Goal: Information Seeking & Learning: Learn about a topic

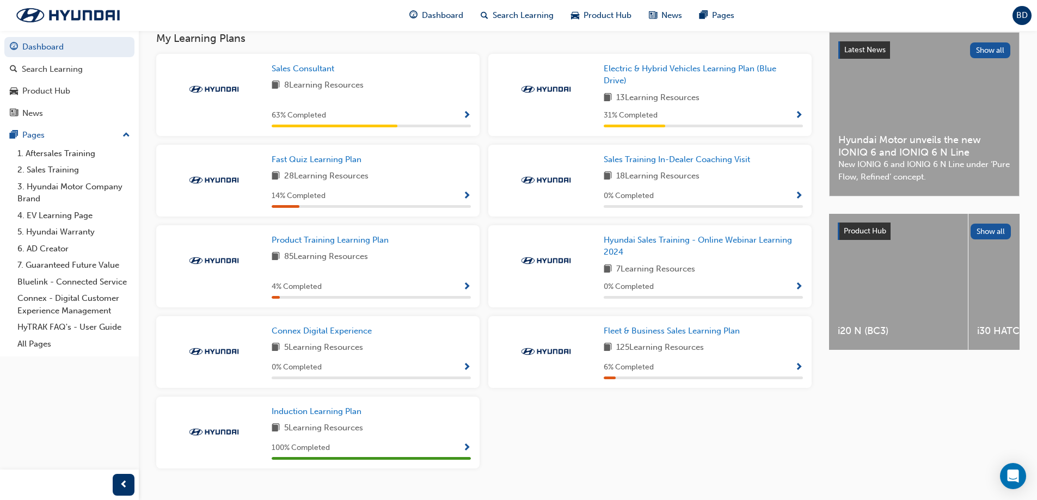
scroll to position [271, 0]
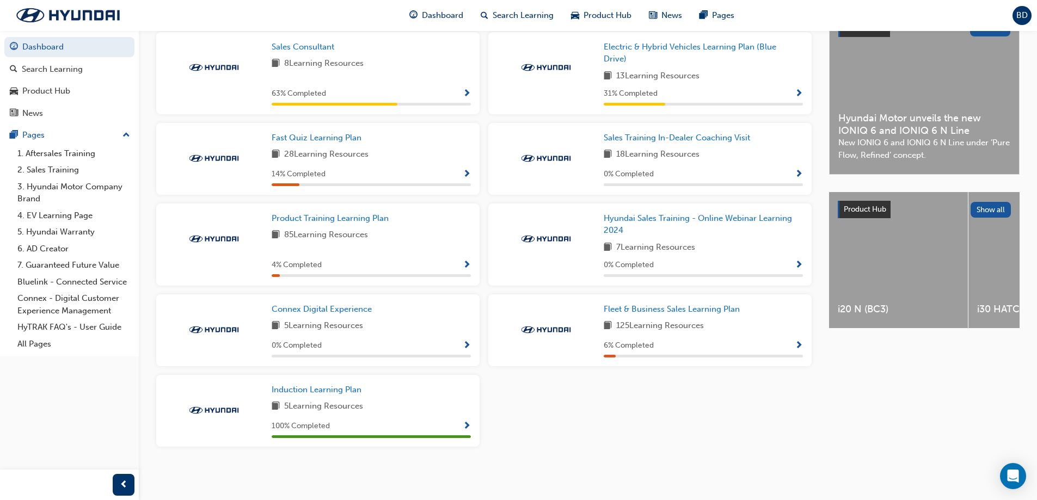
click at [465, 173] on span "Show Progress" at bounding box center [467, 175] width 8 height 10
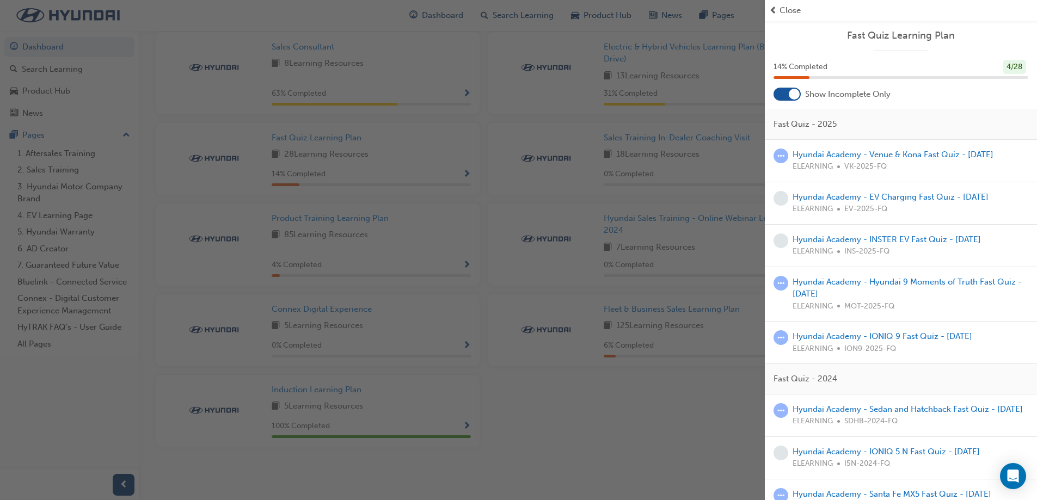
click at [707, 54] on div "button" at bounding box center [382, 250] width 765 height 500
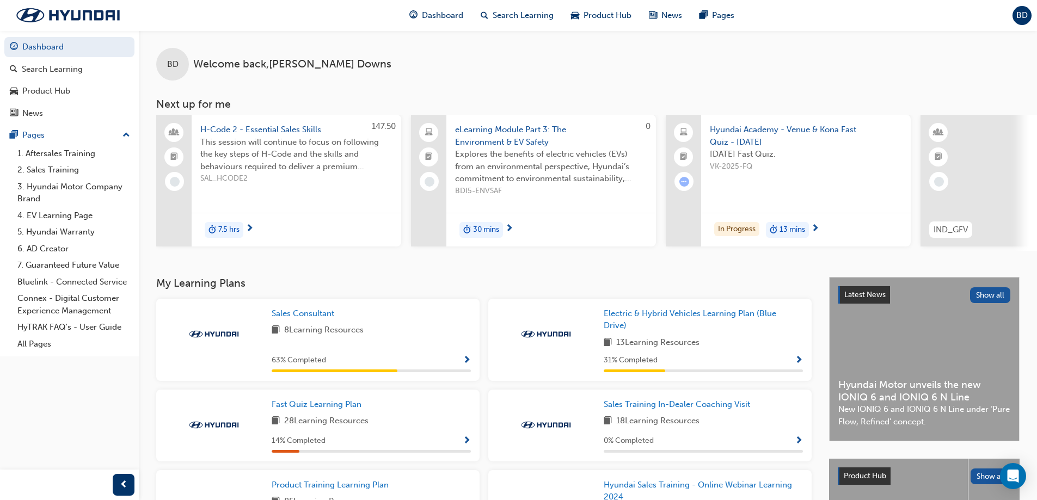
scroll to position [0, 287]
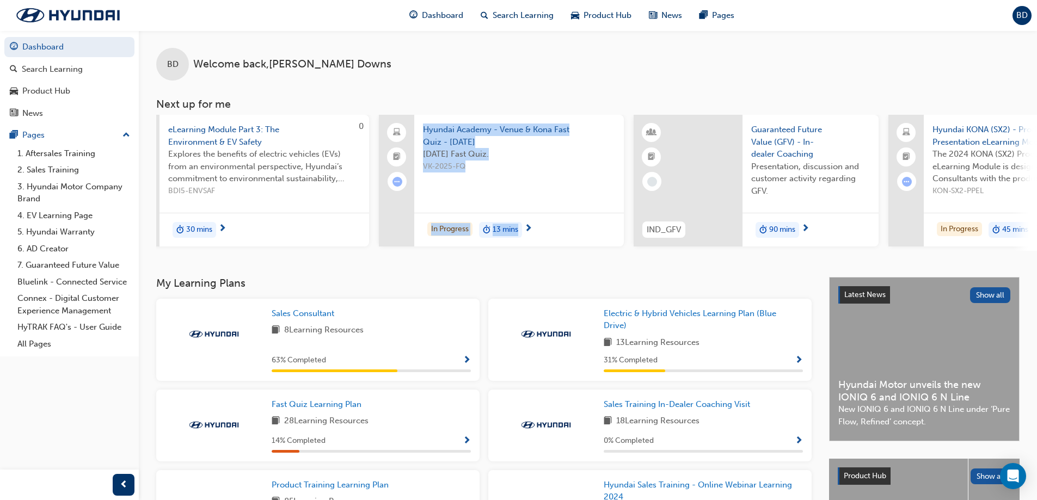
drag, startPoint x: 721, startPoint y: 267, endPoint x: 350, endPoint y: 262, distance: 370.7
click at [308, 262] on div "BD Welcome back , [PERSON_NAME] Next up for me 147.50 H-Code 2 - Essential Sale…" at bounding box center [588, 153] width 898 height 247
click at [425, 262] on div "BD Welcome back , [PERSON_NAME] Next up for me 147.50 H-Code 2 - Essential Sale…" at bounding box center [588, 153] width 898 height 247
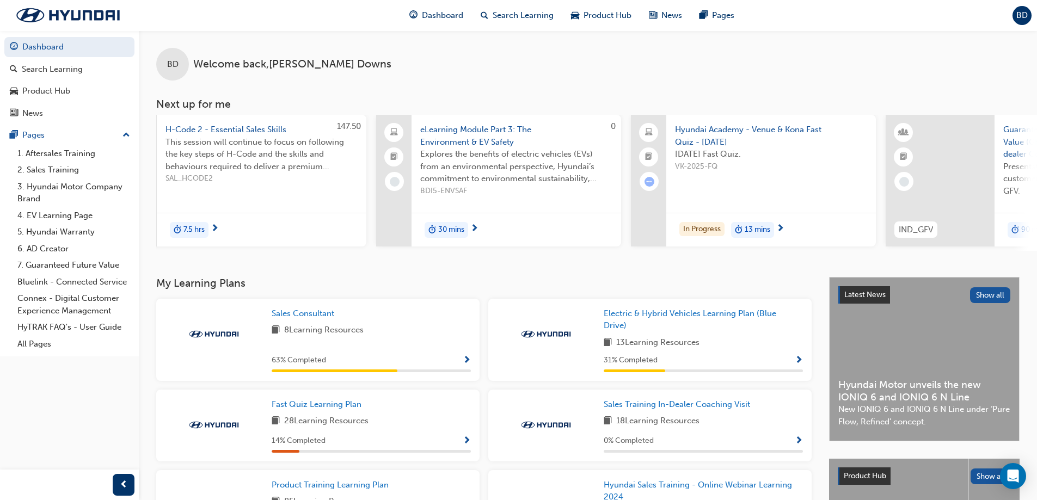
scroll to position [0, 0]
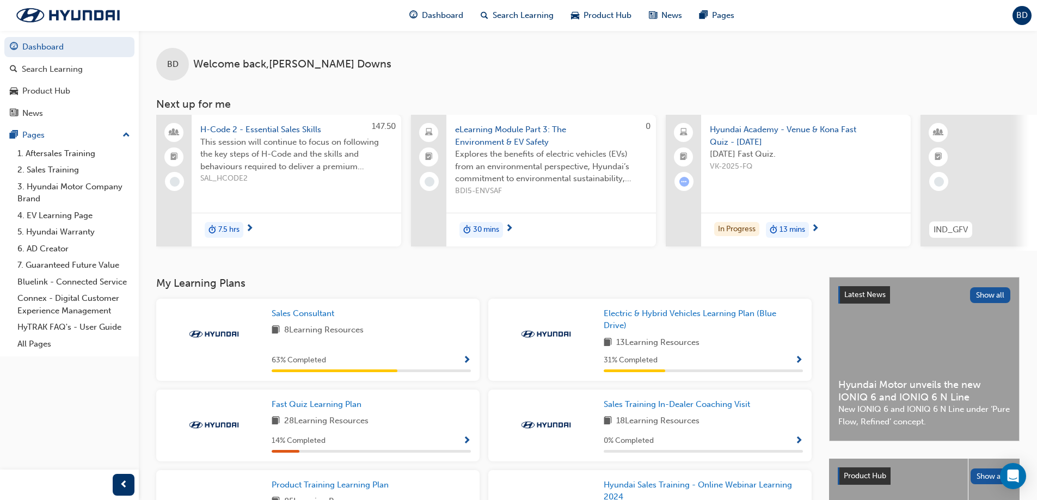
click at [168, 259] on div "BD Welcome back , [PERSON_NAME] Next up for me 147.50 H-Code 2 - Essential Sale…" at bounding box center [588, 153] width 898 height 247
click at [432, 15] on span "Dashboard" at bounding box center [442, 15] width 41 height 13
click at [462, 461] on div "Fast Quiz Learning Plan 28 Learning Resources 14 % Completed" at bounding box center [317, 426] width 323 height 72
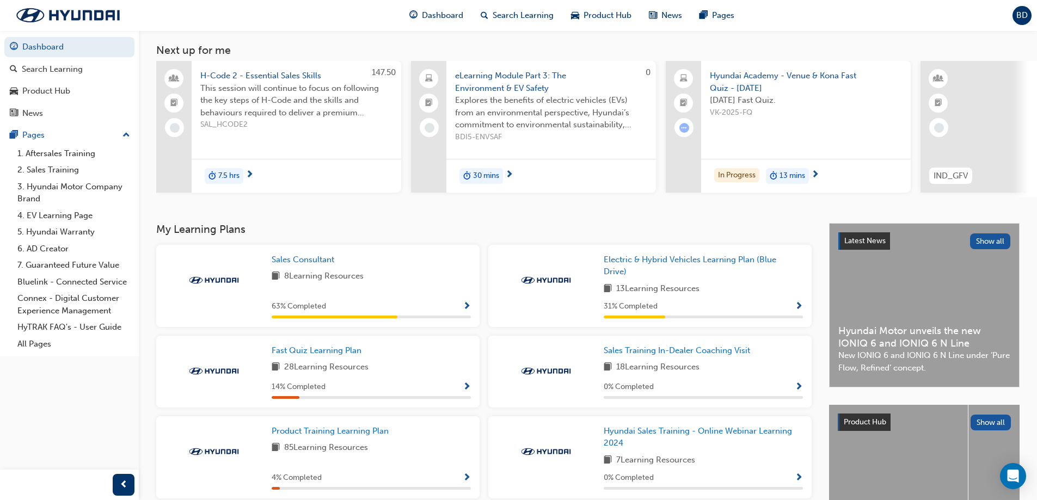
scroll to position [54, 0]
click at [467, 392] on span "Show Progress" at bounding box center [467, 387] width 8 height 10
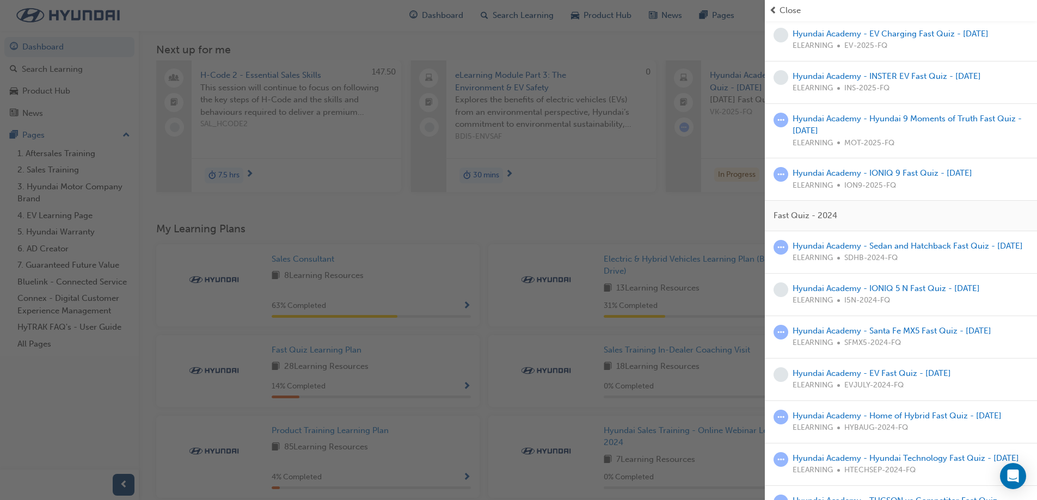
scroll to position [435, 0]
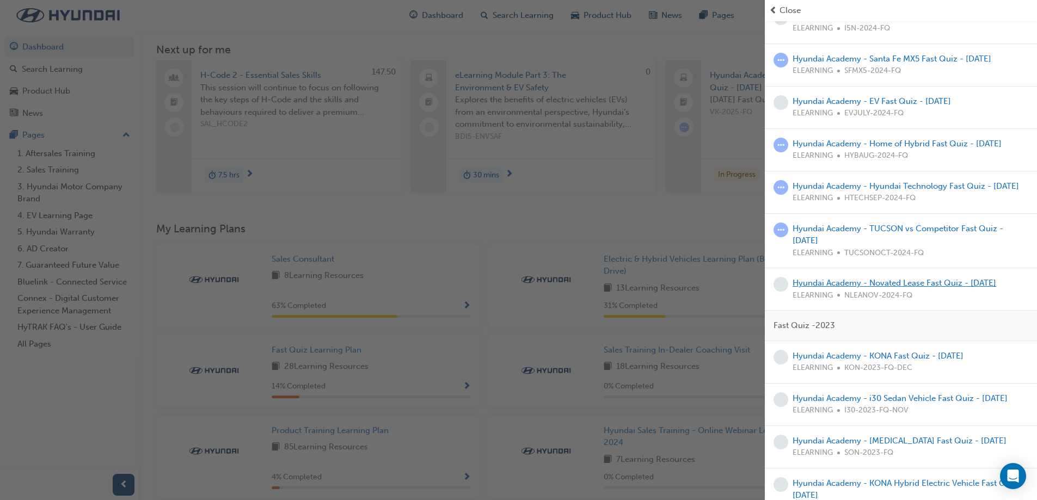
click at [887, 288] on link "Hyundai Academy - Novated Lease Fast Quiz - [DATE]" at bounding box center [895, 283] width 204 height 10
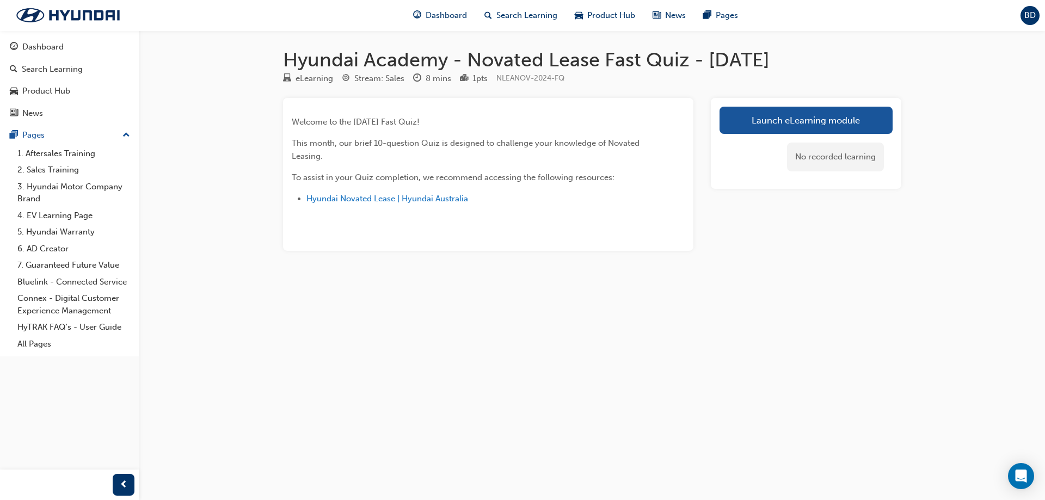
click at [769, 120] on link "Launch eLearning module" at bounding box center [806, 120] width 173 height 27
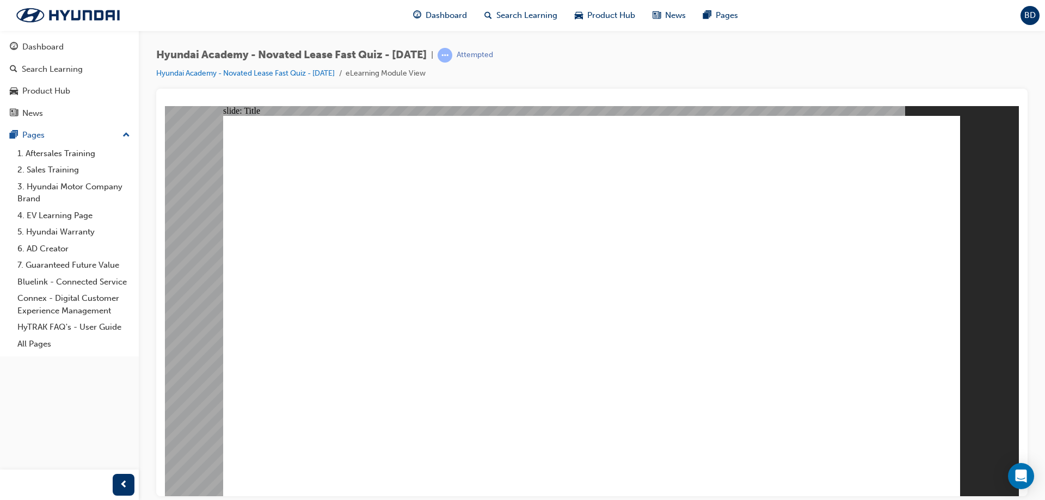
drag, startPoint x: 448, startPoint y: 263, endPoint x: 284, endPoint y: 212, distance: 171.7
drag, startPoint x: 285, startPoint y: 204, endPoint x: 408, endPoint y: 264, distance: 136.6
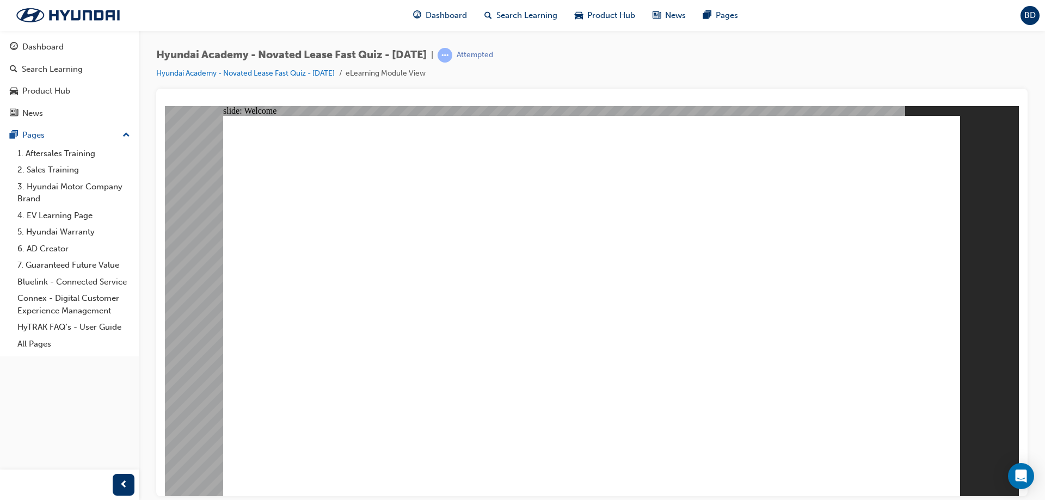
drag, startPoint x: 333, startPoint y: 182, endPoint x: 649, endPoint y: 200, distance: 316.8
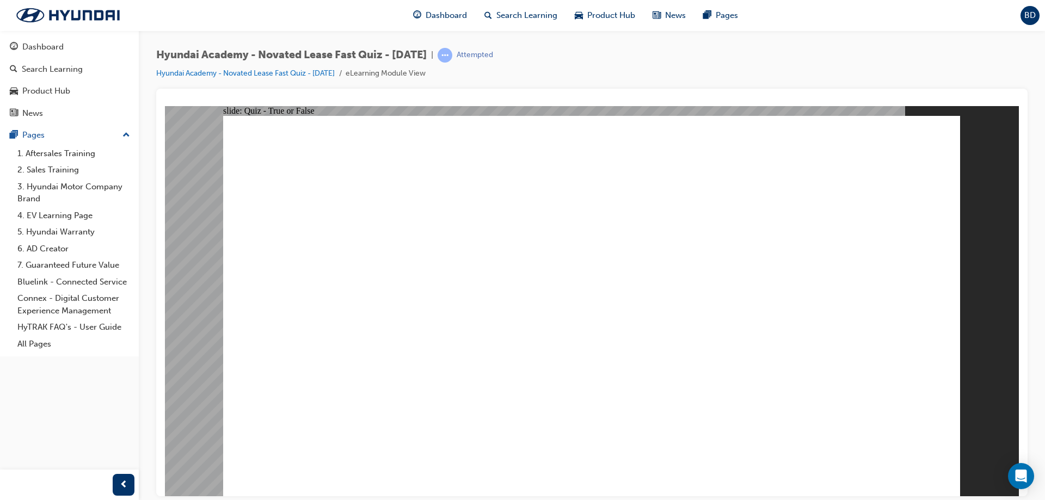
drag, startPoint x: 713, startPoint y: 230, endPoint x: 271, endPoint y: 152, distance: 448.9
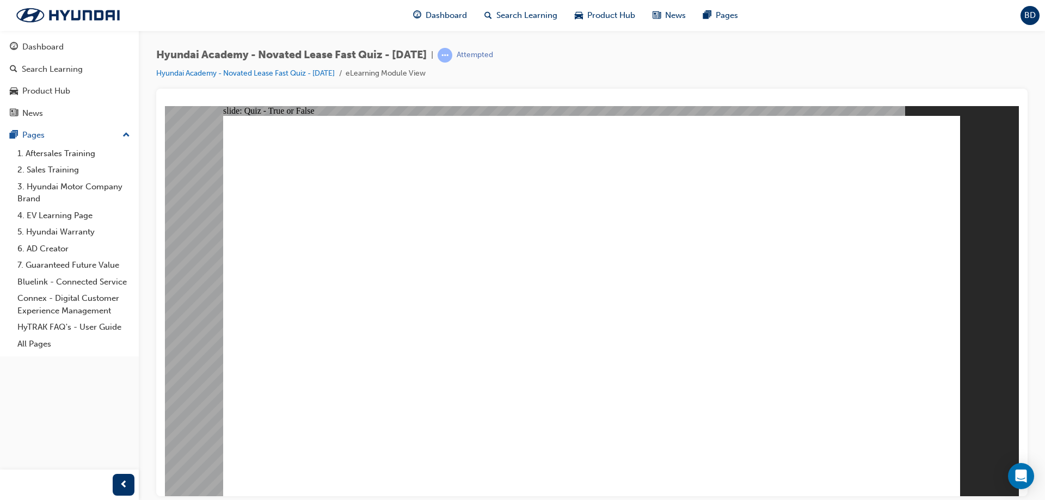
drag, startPoint x: 630, startPoint y: 195, endPoint x: 710, endPoint y: 197, distance: 79.5
drag, startPoint x: 723, startPoint y: 210, endPoint x: 538, endPoint y: 147, distance: 195.9
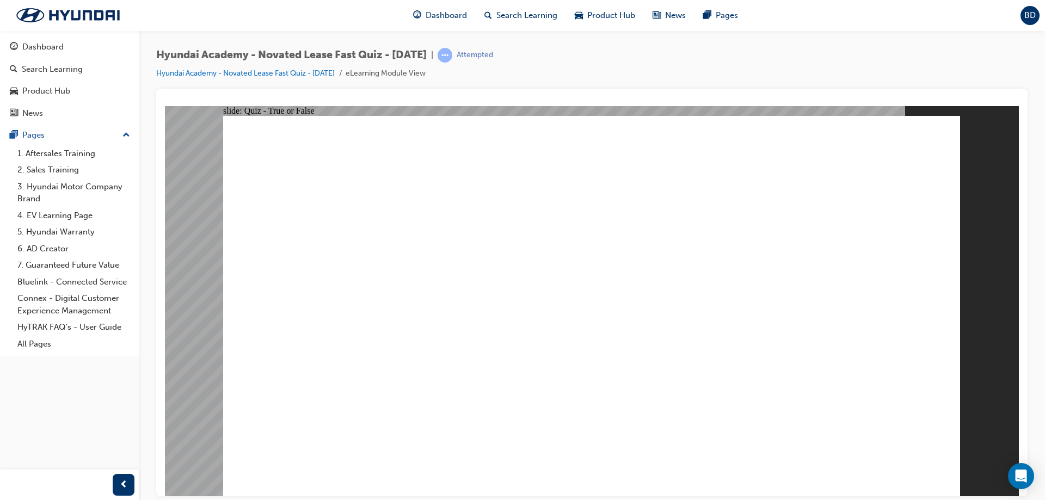
drag, startPoint x: 538, startPoint y: 147, endPoint x: 772, endPoint y: 225, distance: 246.9
drag, startPoint x: 600, startPoint y: 187, endPoint x: 549, endPoint y: 177, distance: 51.6
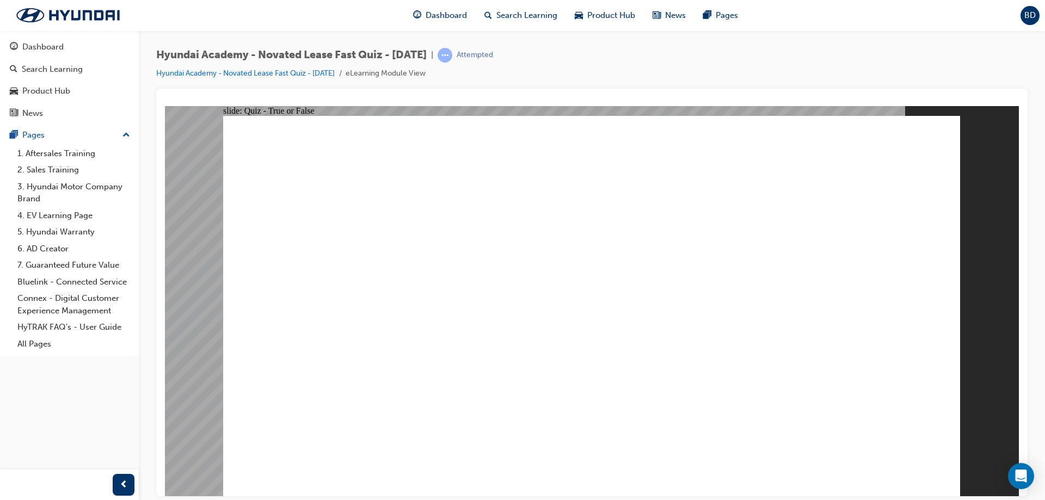
drag, startPoint x: 516, startPoint y: 160, endPoint x: 723, endPoint y: 208, distance: 213.0
drag, startPoint x: 734, startPoint y: 214, endPoint x: 465, endPoint y: 211, distance: 268.4
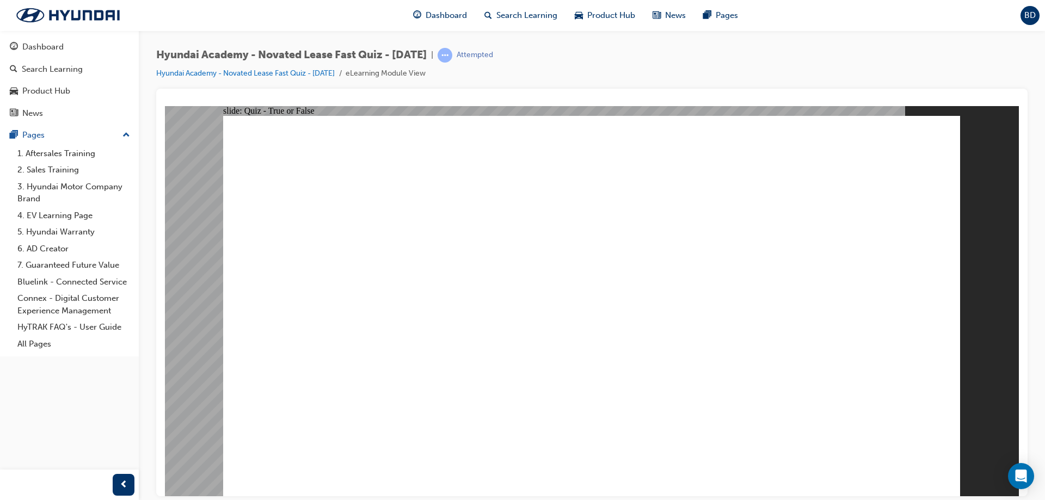
drag, startPoint x: 455, startPoint y: 210, endPoint x: 761, endPoint y: 216, distance: 306.0
drag, startPoint x: 750, startPoint y: 214, endPoint x: 438, endPoint y: 206, distance: 312.6
drag, startPoint x: 438, startPoint y: 206, endPoint x: 740, endPoint y: 209, distance: 302.7
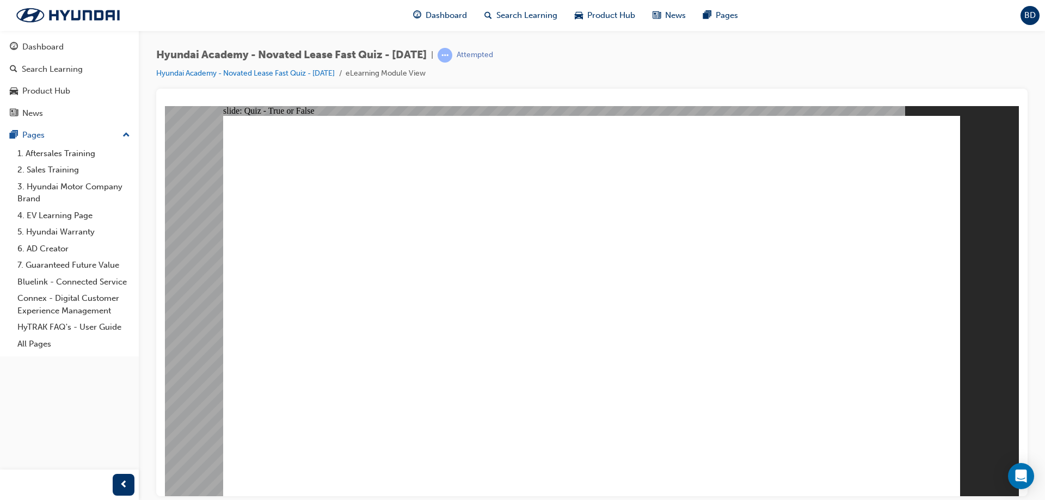
drag, startPoint x: 740, startPoint y: 208, endPoint x: 464, endPoint y: 207, distance: 276.0
drag, startPoint x: 704, startPoint y: 207, endPoint x: 722, endPoint y: 206, distance: 17.4
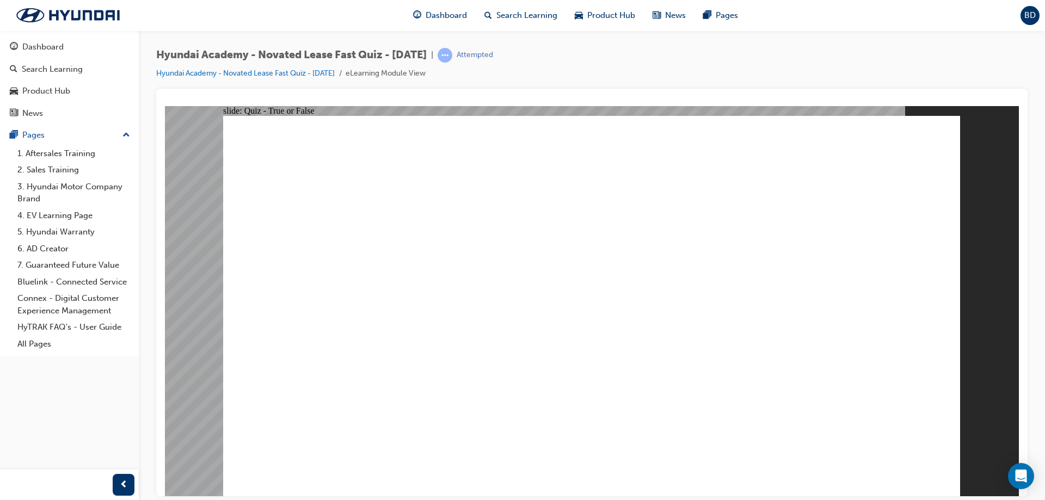
drag, startPoint x: 722, startPoint y: 206, endPoint x: 381, endPoint y: 197, distance: 340.9
drag, startPoint x: 381, startPoint y: 197, endPoint x: 756, endPoint y: 240, distance: 377.0
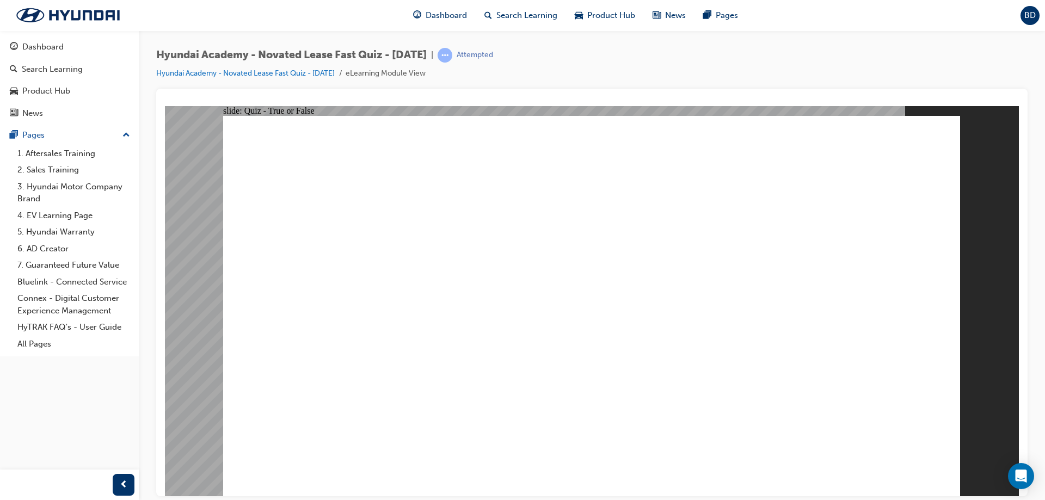
drag, startPoint x: 756, startPoint y: 240, endPoint x: 495, endPoint y: 242, distance: 260.2
drag, startPoint x: 447, startPoint y: 236, endPoint x: 762, endPoint y: 234, distance: 314.1
drag, startPoint x: 748, startPoint y: 218, endPoint x: 406, endPoint y: 224, distance: 342.5
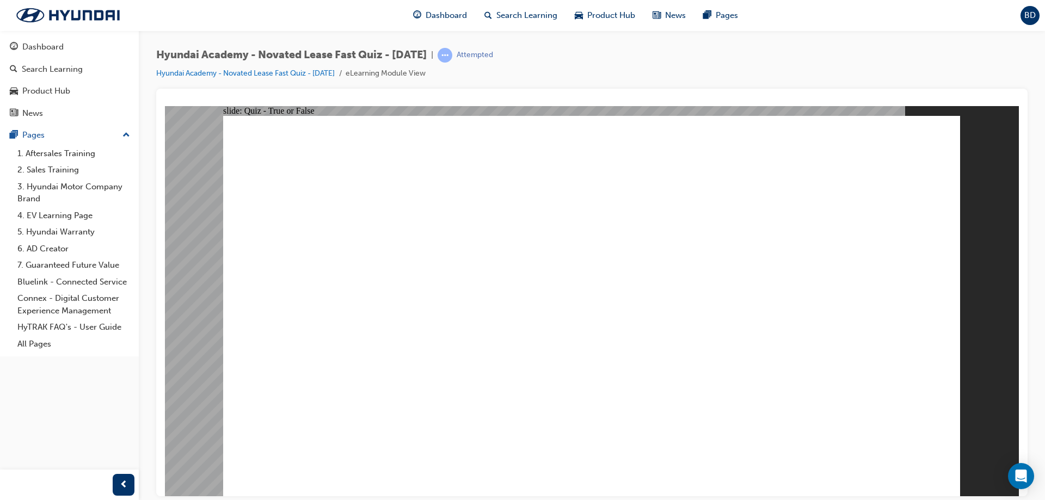
drag, startPoint x: 406, startPoint y: 224, endPoint x: 394, endPoint y: 224, distance: 12.5
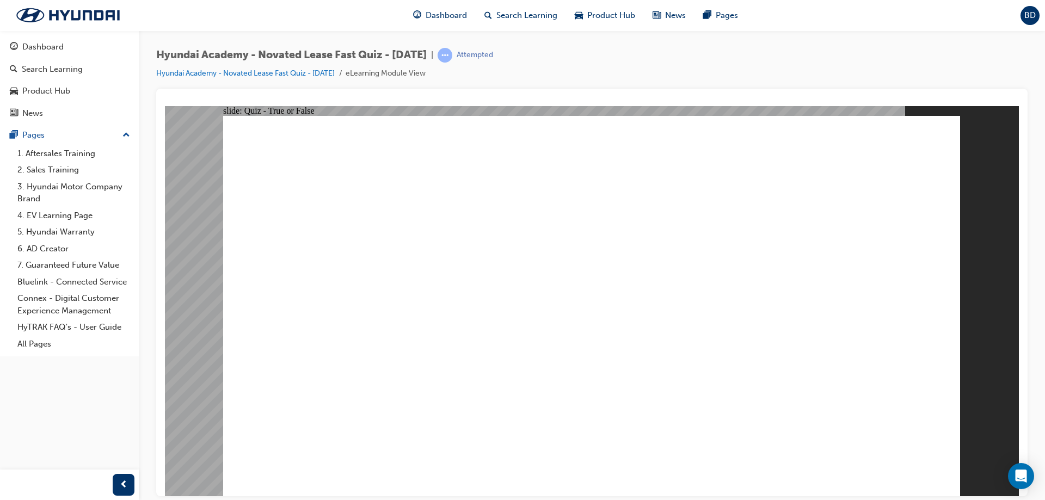
drag, startPoint x: 769, startPoint y: 229, endPoint x: 424, endPoint y: 214, distance: 345.4
drag, startPoint x: 424, startPoint y: 214, endPoint x: 544, endPoint y: 223, distance: 120.6
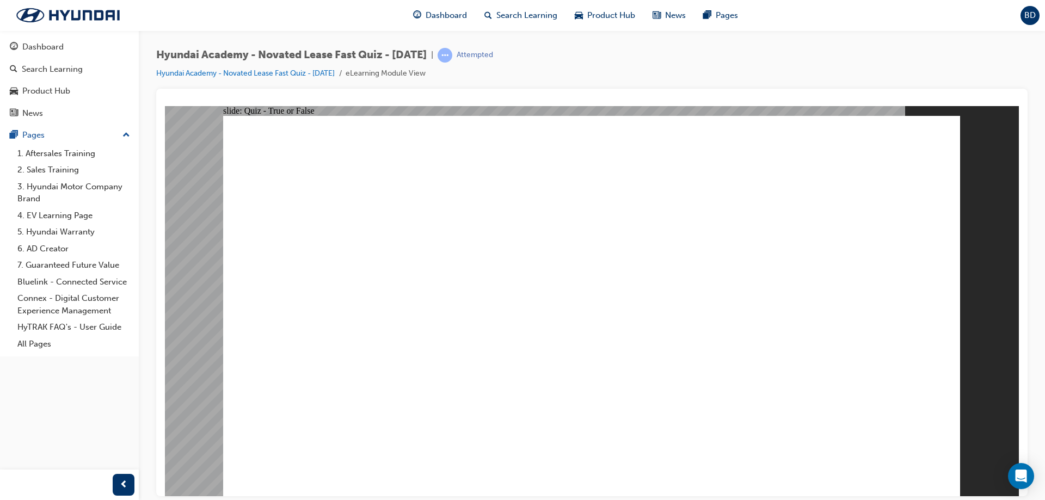
drag, startPoint x: 678, startPoint y: 226, endPoint x: 449, endPoint y: 210, distance: 229.8
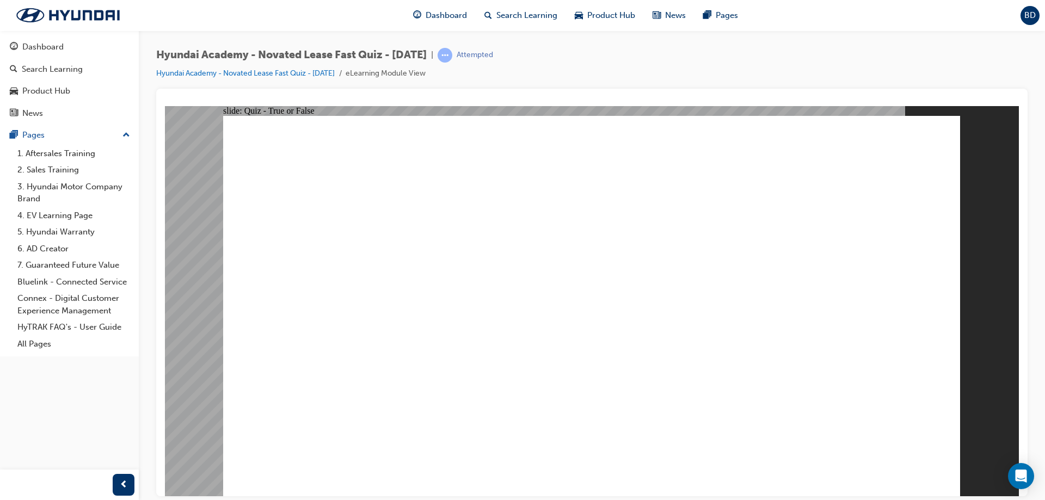
drag, startPoint x: 435, startPoint y: 207, endPoint x: 443, endPoint y: 208, distance: 7.6
drag, startPoint x: 692, startPoint y: 216, endPoint x: 744, endPoint y: 217, distance: 52.3
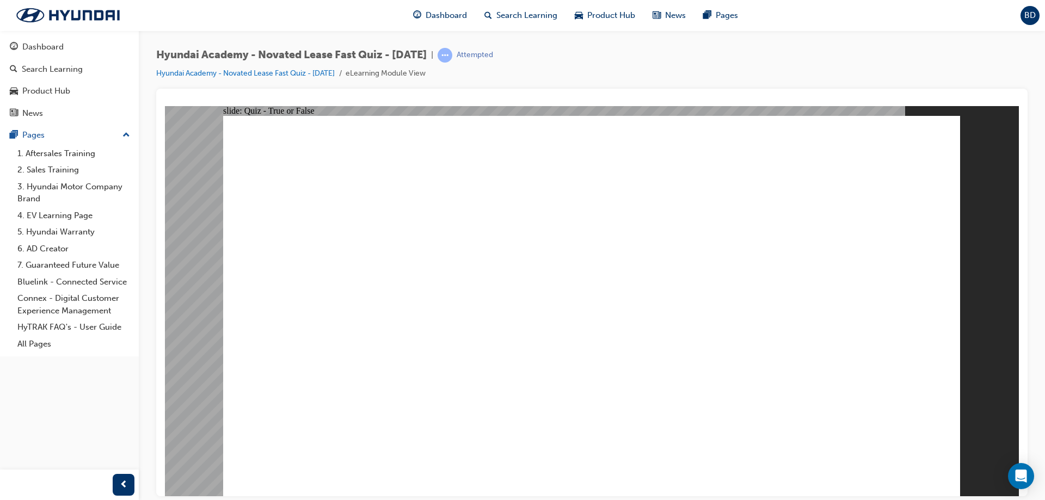
drag, startPoint x: 744, startPoint y: 217, endPoint x: 451, endPoint y: 209, distance: 293.0
drag, startPoint x: 451, startPoint y: 209, endPoint x: 729, endPoint y: 207, distance: 277.6
drag, startPoint x: 330, startPoint y: 174, endPoint x: 581, endPoint y: 199, distance: 252.7
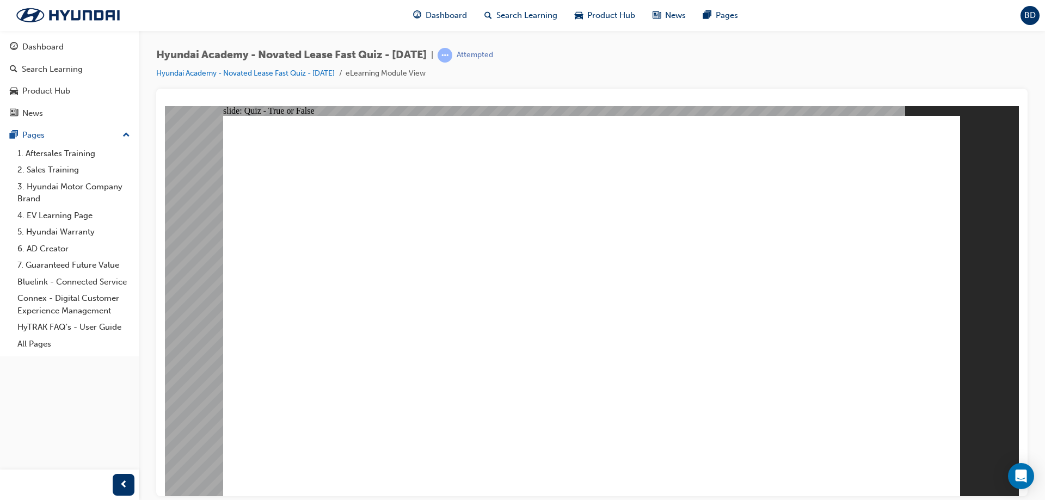
drag, startPoint x: 581, startPoint y: 199, endPoint x: 713, endPoint y: 216, distance: 132.2
radio input "true"
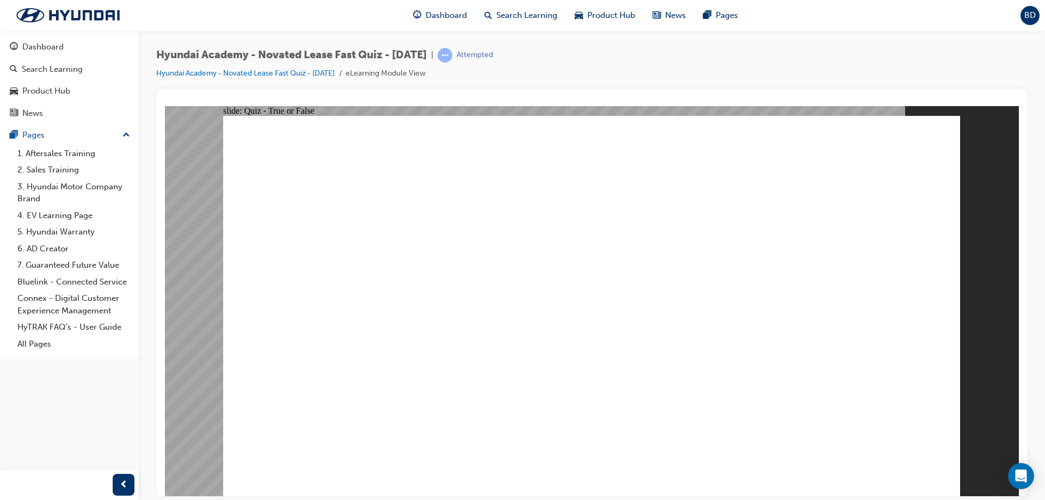
radio input "true"
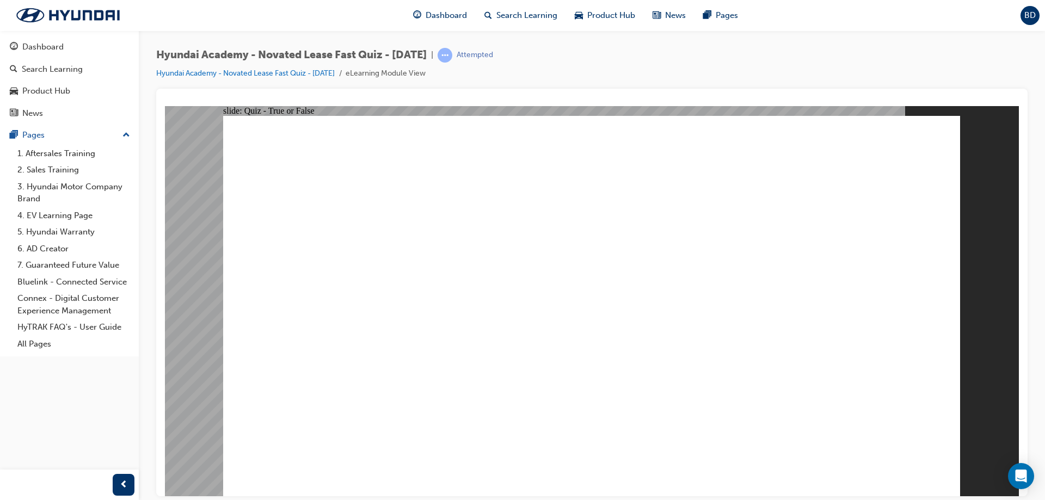
radio input "true"
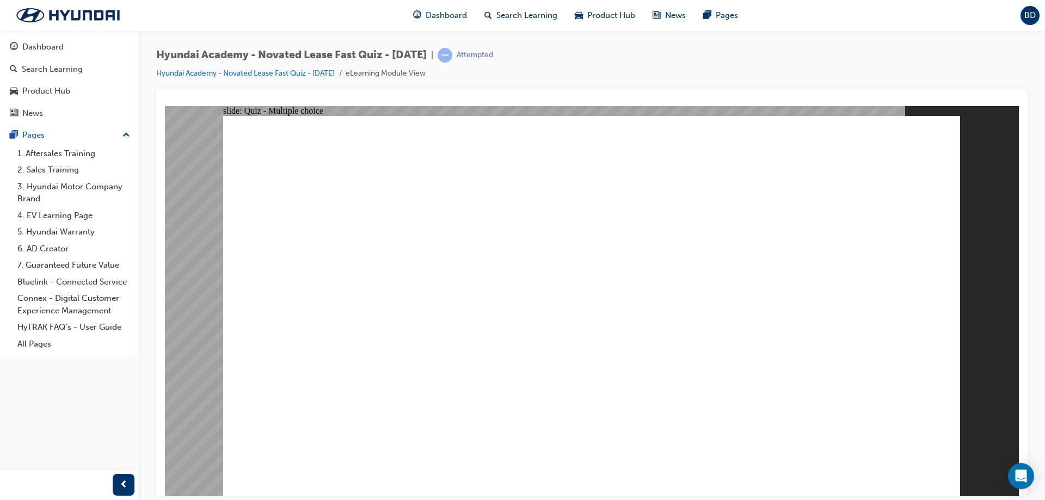
radio input "true"
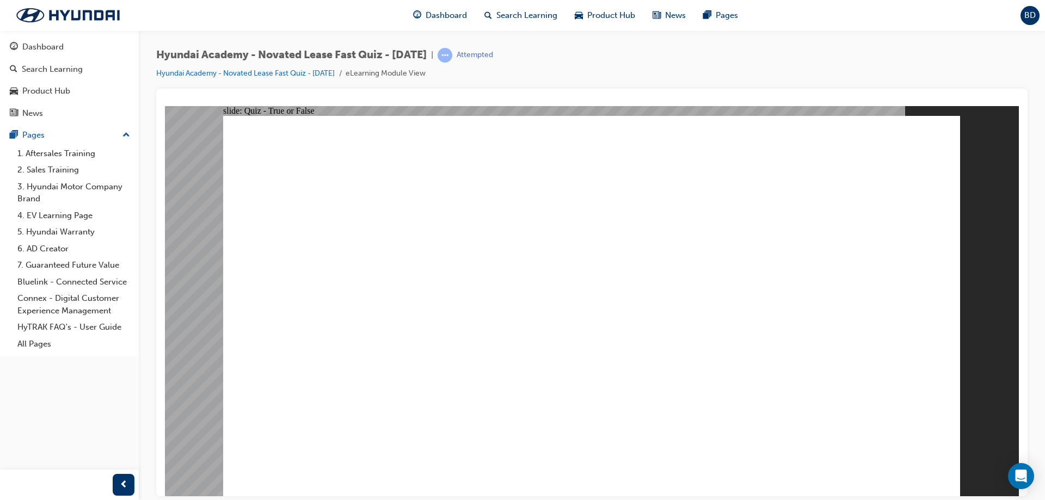
radio input "true"
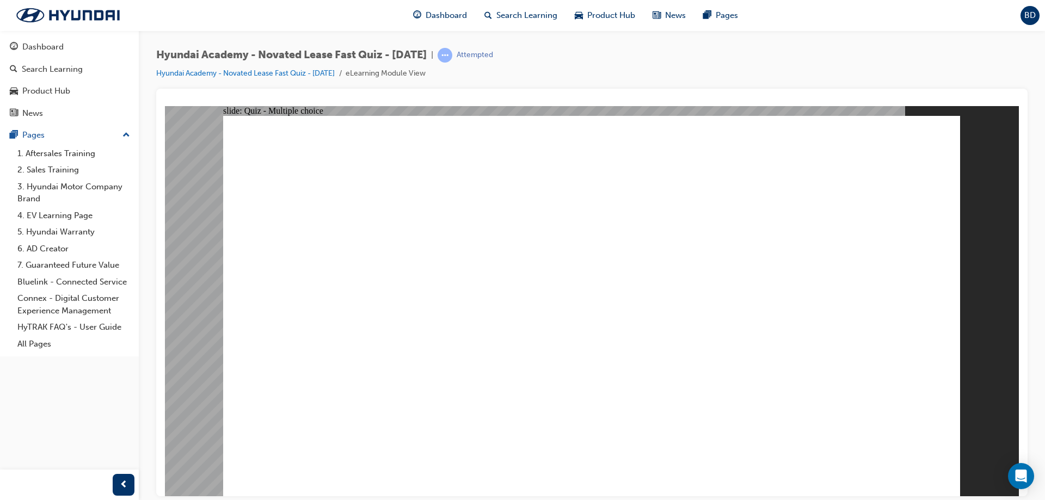
radio input "true"
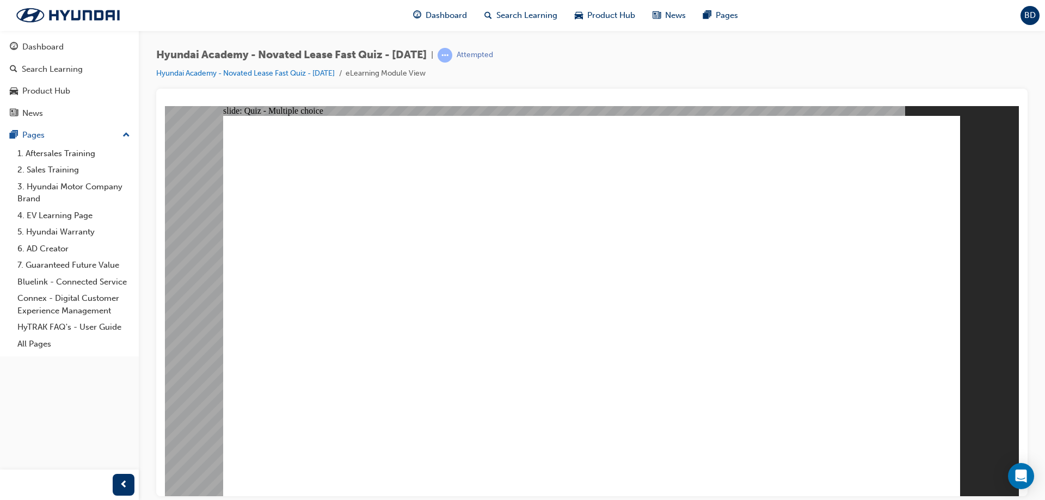
radio input "true"
drag, startPoint x: 918, startPoint y: 461, endPoint x: 860, endPoint y: 309, distance: 163.4
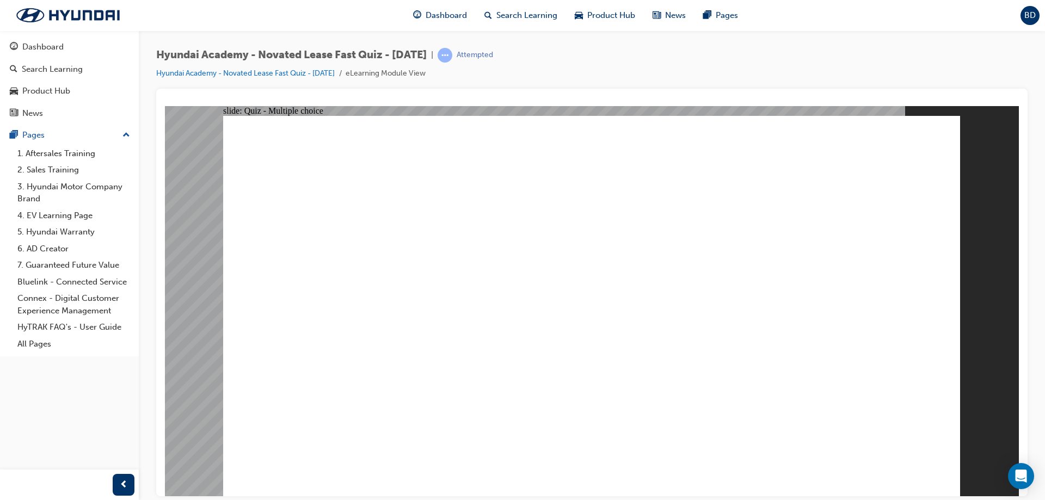
radio input "true"
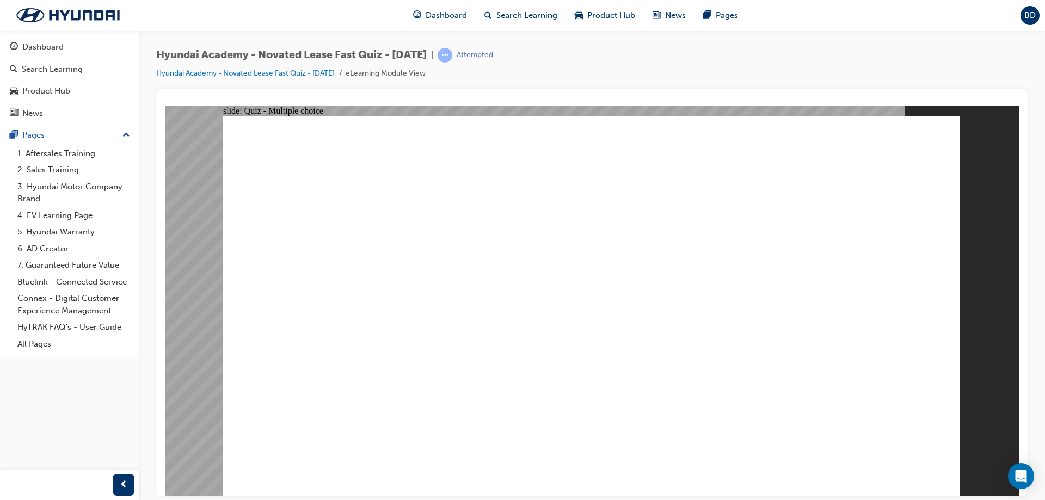
radio input "false"
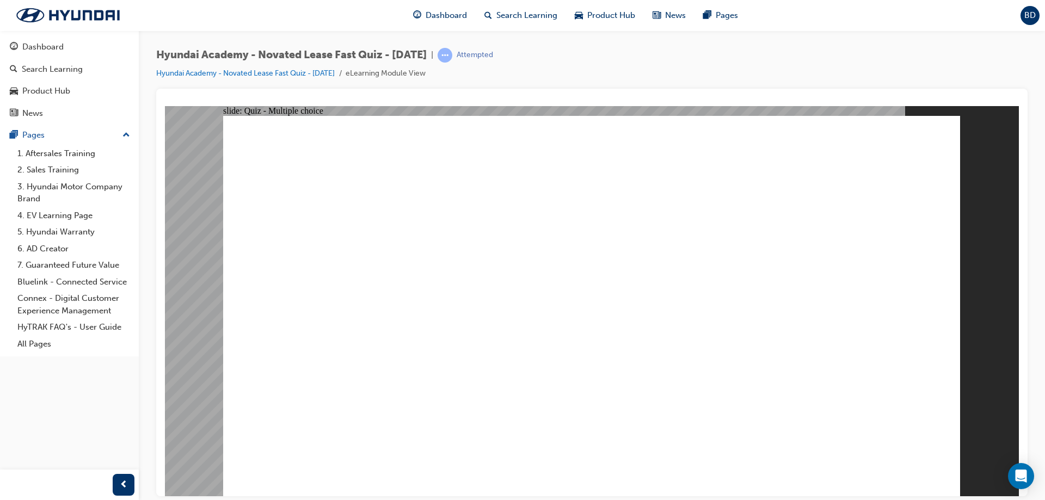
radio input "true"
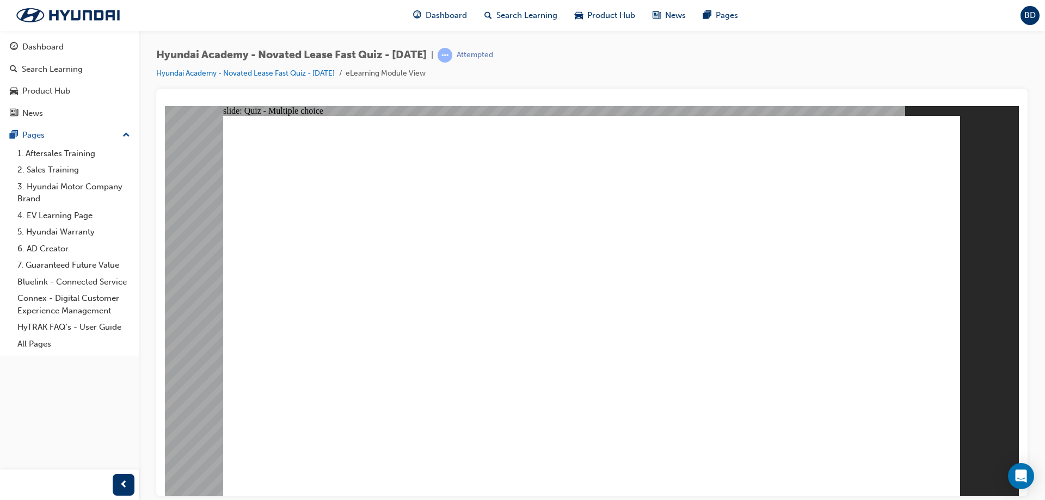
drag, startPoint x: 440, startPoint y: 163, endPoint x: 494, endPoint y: 166, distance: 54.5
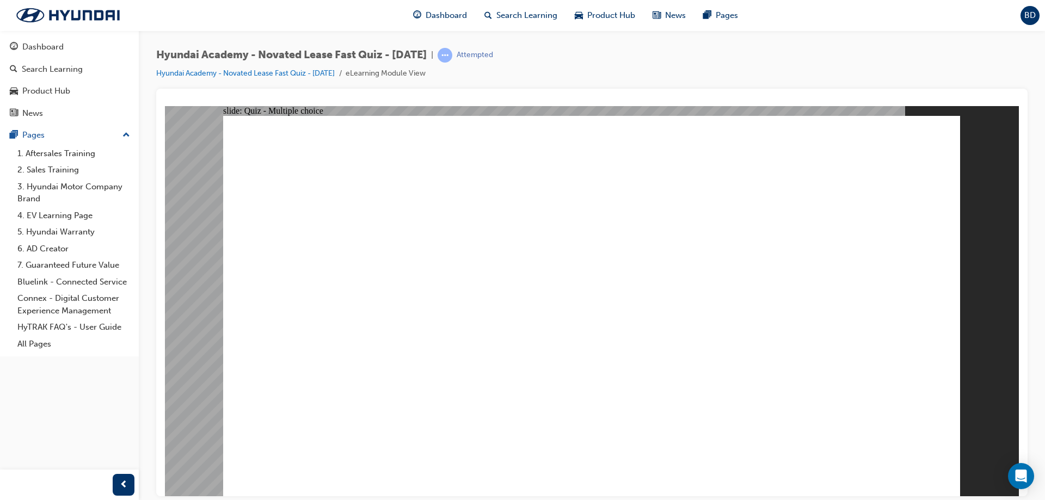
drag, startPoint x: 446, startPoint y: 189, endPoint x: 392, endPoint y: 168, distance: 58.1
drag, startPoint x: 390, startPoint y: 164, endPoint x: 731, endPoint y: 177, distance: 341.0
drag, startPoint x: 690, startPoint y: 194, endPoint x: 465, endPoint y: 164, distance: 227.3
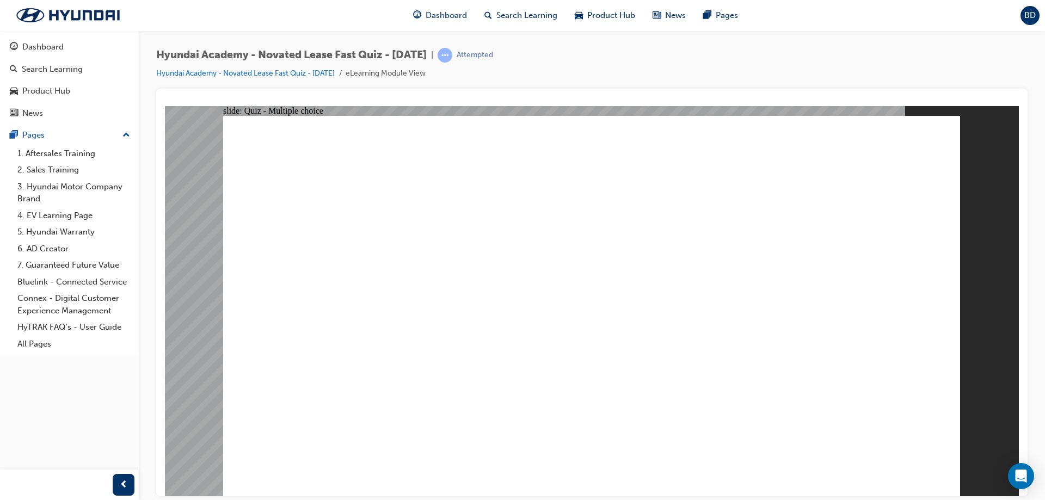
drag, startPoint x: 430, startPoint y: 164, endPoint x: 766, endPoint y: 182, distance: 336.4
drag, startPoint x: 748, startPoint y: 202, endPoint x: 420, endPoint y: 162, distance: 330.6
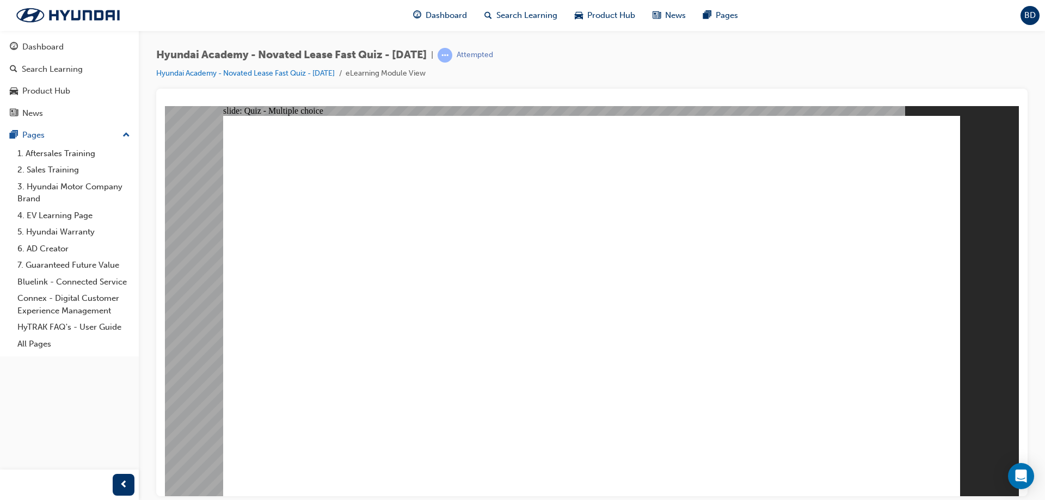
drag, startPoint x: 420, startPoint y: 162, endPoint x: 679, endPoint y: 199, distance: 261.7
drag, startPoint x: 679, startPoint y: 199, endPoint x: 743, endPoint y: 203, distance: 63.8
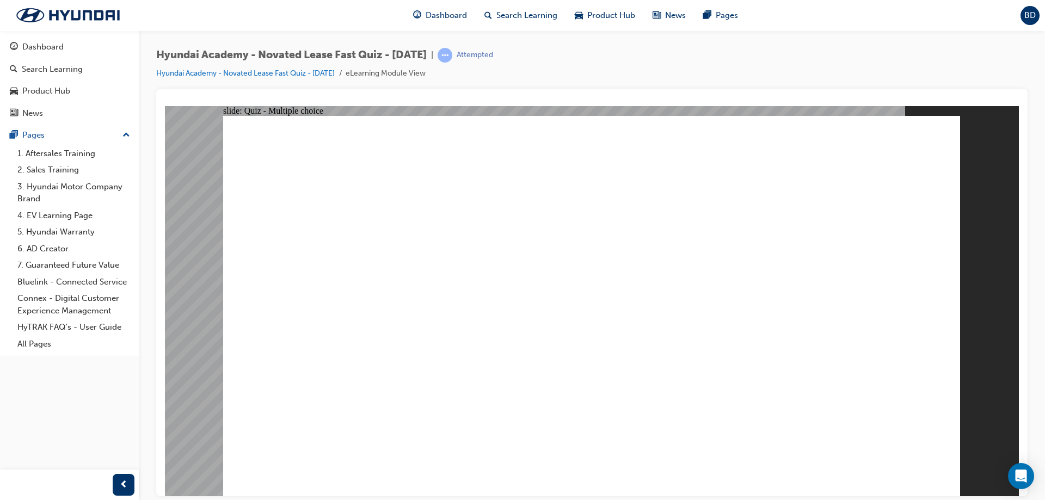
drag, startPoint x: 733, startPoint y: 201, endPoint x: 489, endPoint y: 158, distance: 247.0
drag, startPoint x: 489, startPoint y: 158, endPoint x: 457, endPoint y: 156, distance: 32.2
drag, startPoint x: 462, startPoint y: 157, endPoint x: 760, endPoint y: 201, distance: 301.6
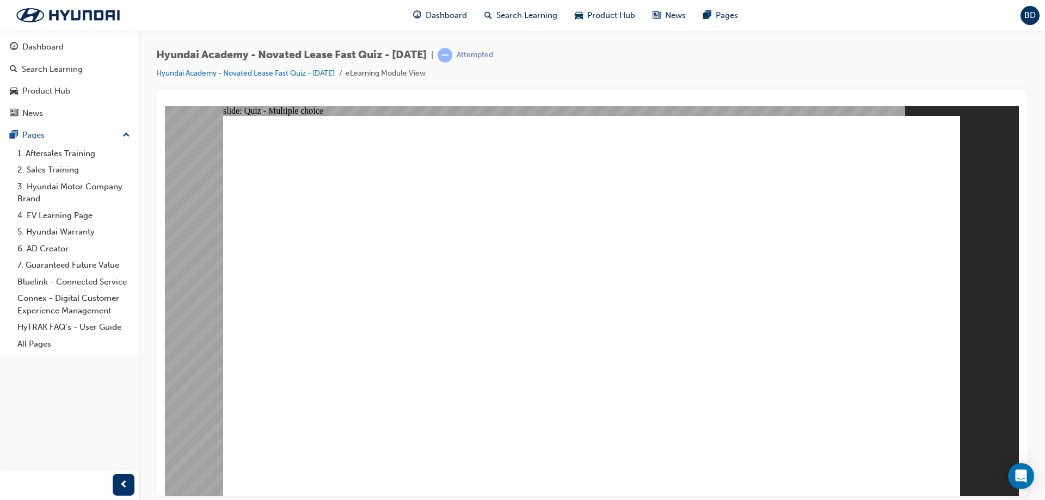
drag, startPoint x: 760, startPoint y: 201, endPoint x: 365, endPoint y: 152, distance: 398.8
drag, startPoint x: 759, startPoint y: 216, endPoint x: 789, endPoint y: 219, distance: 30.7
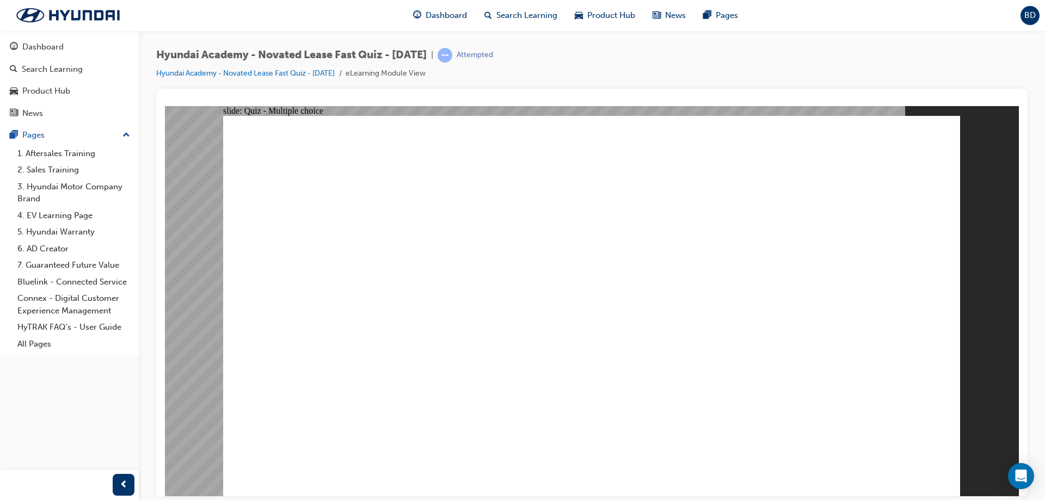
drag, startPoint x: 766, startPoint y: 211, endPoint x: 731, endPoint y: 208, distance: 35.0
drag, startPoint x: 430, startPoint y: 169, endPoint x: 415, endPoint y: 171, distance: 14.2
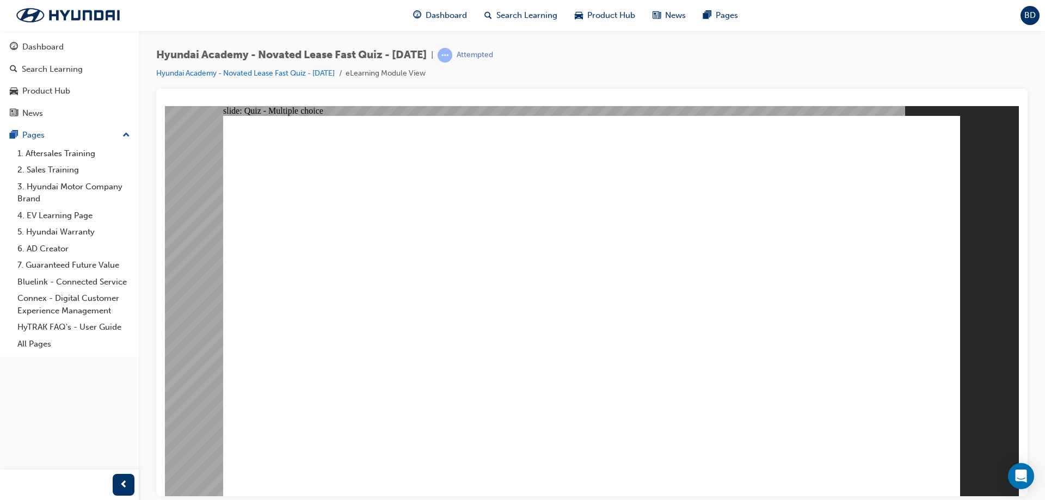
checkbox input "true"
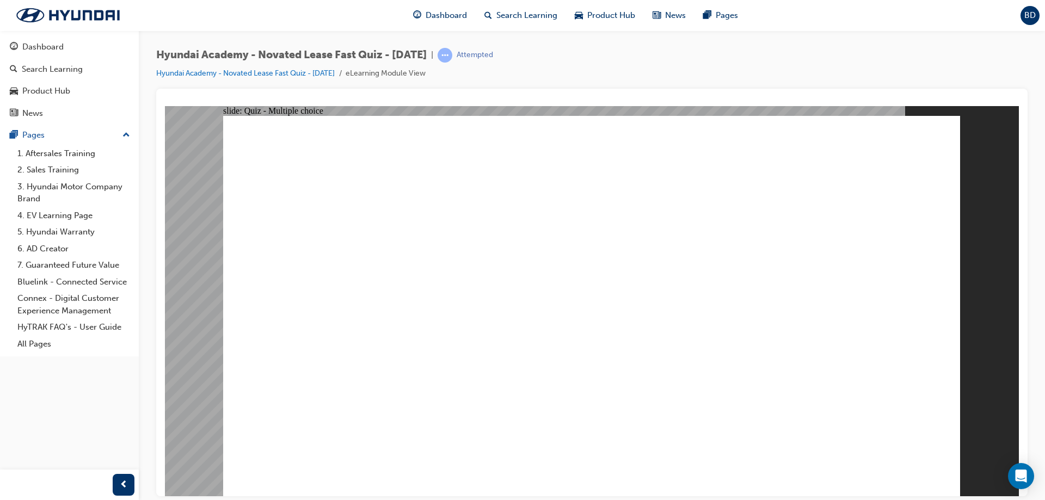
checkbox input "false"
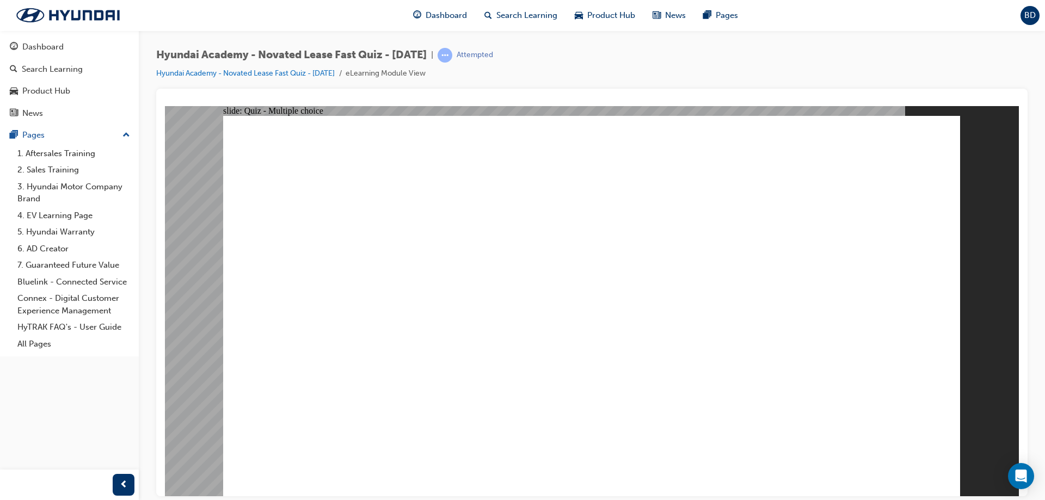
checkbox input "false"
checkbox input "true"
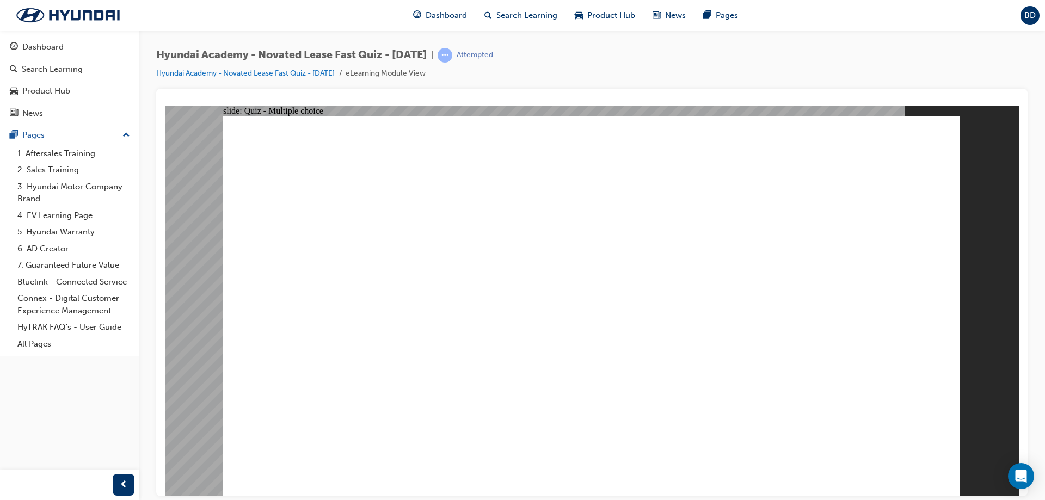
checkbox input "false"
checkbox input "true"
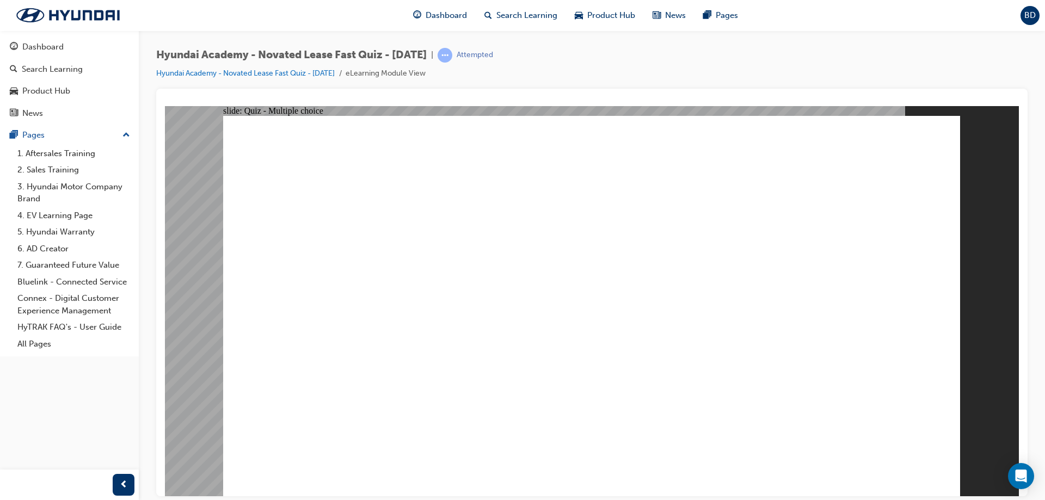
checkbox input "true"
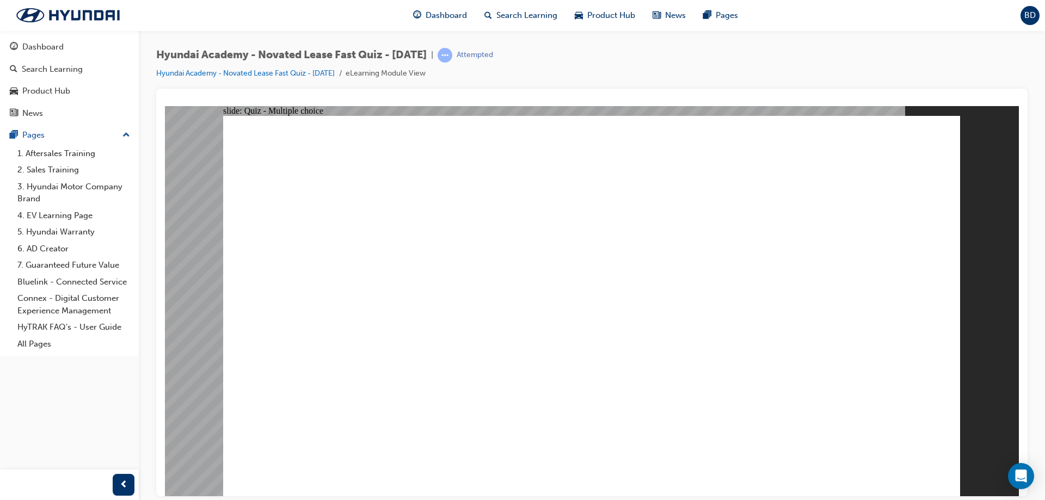
checkbox input "true"
radio input "true"
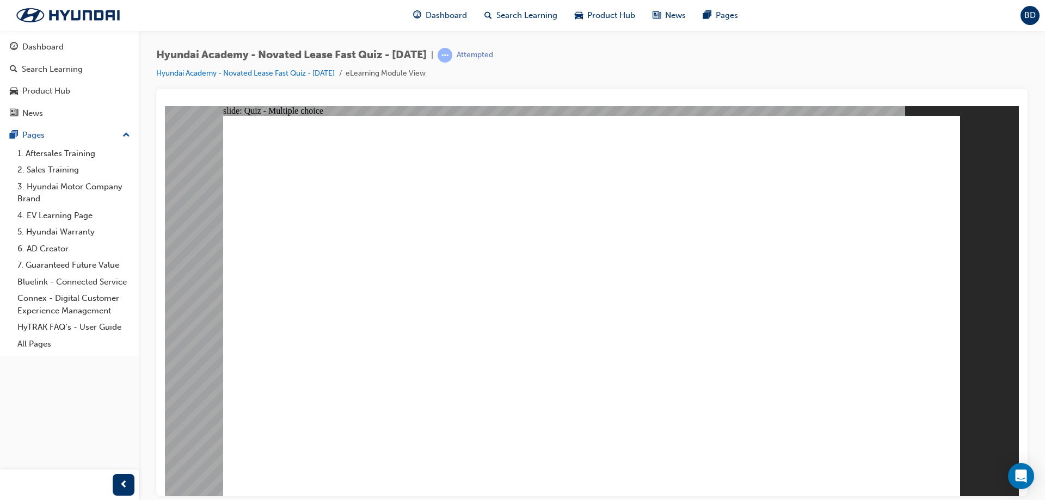
radio input "true"
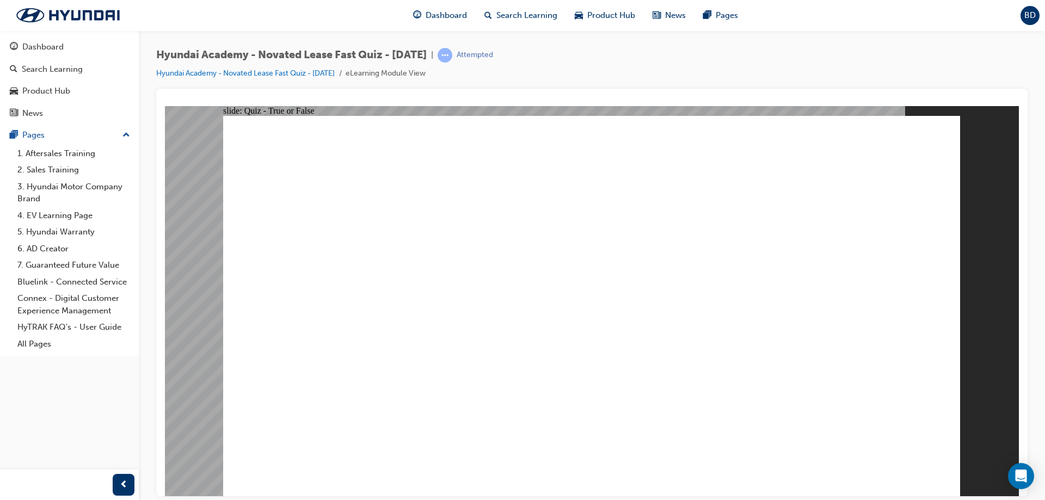
radio input "true"
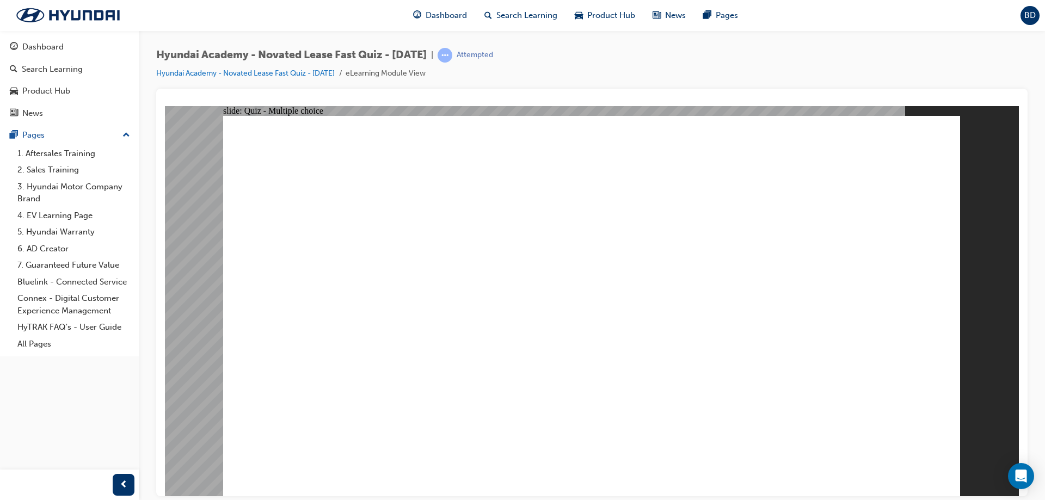
radio input "true"
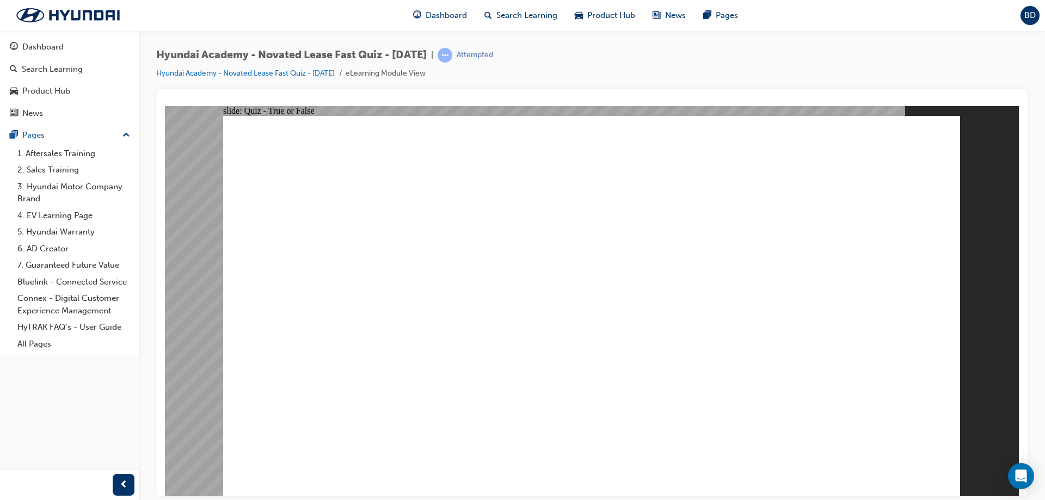
radio input "true"
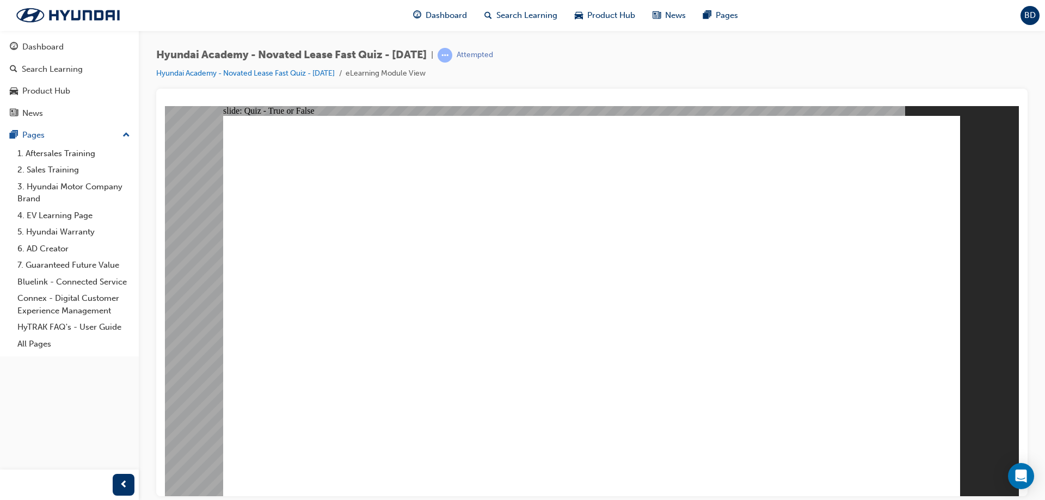
radio input "false"
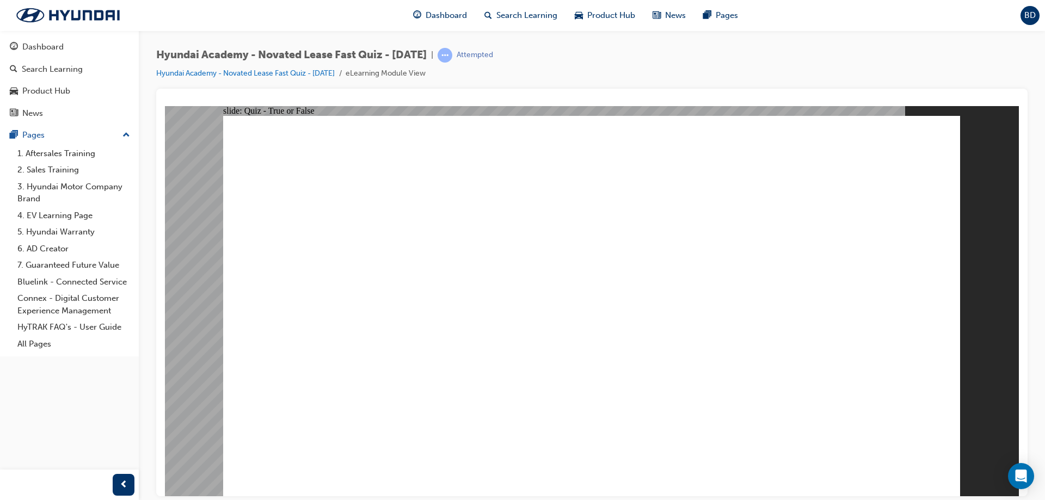
radio input "true"
radio input "false"
radio input "true"
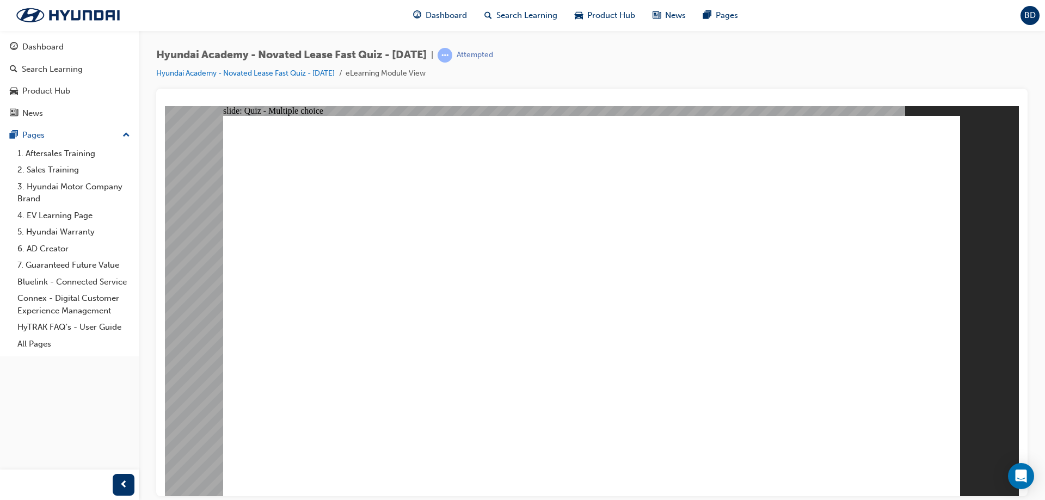
radio input "true"
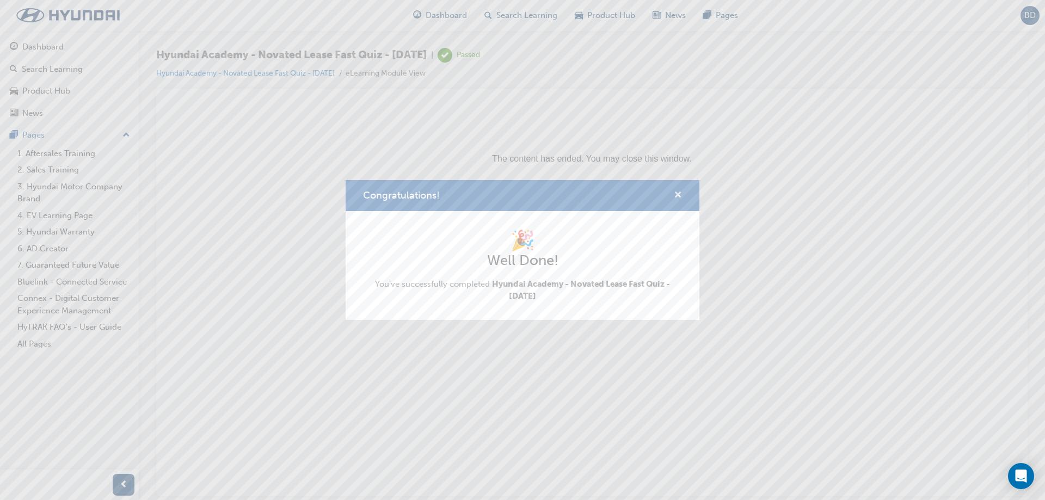
drag, startPoint x: 676, startPoint y: 199, endPoint x: 508, endPoint y: 93, distance: 198.4
click at [676, 199] on span "cross-icon" at bounding box center [678, 196] width 8 height 10
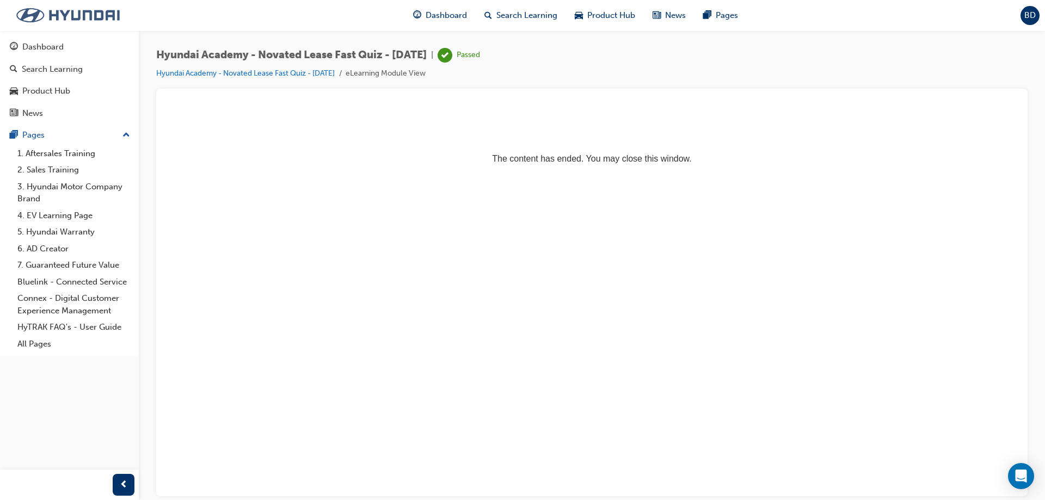
click at [35, 17] on img at bounding box center [67, 15] width 125 height 23
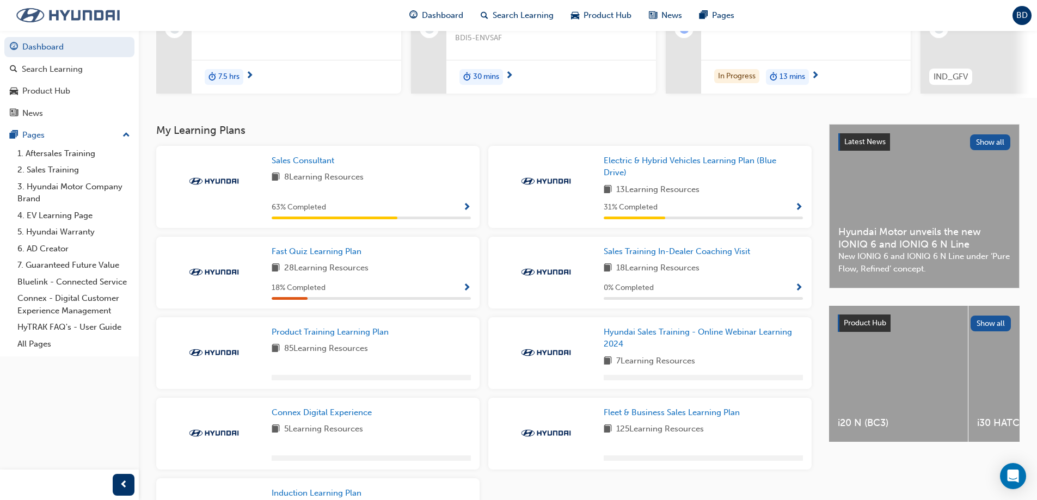
scroll to position [163, 0]
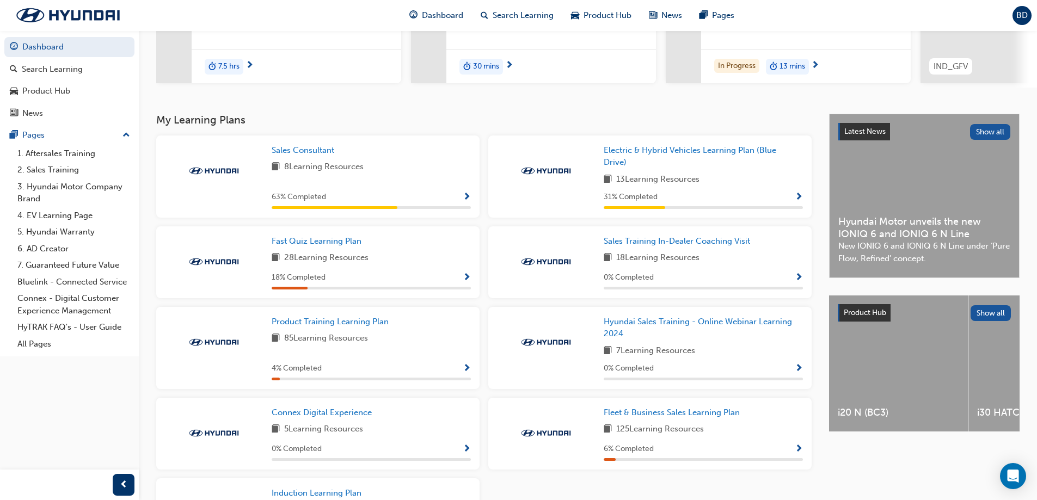
click at [464, 283] on span "Show Progress" at bounding box center [467, 278] width 8 height 10
click at [466, 279] on span "Show Progress" at bounding box center [467, 278] width 8 height 10
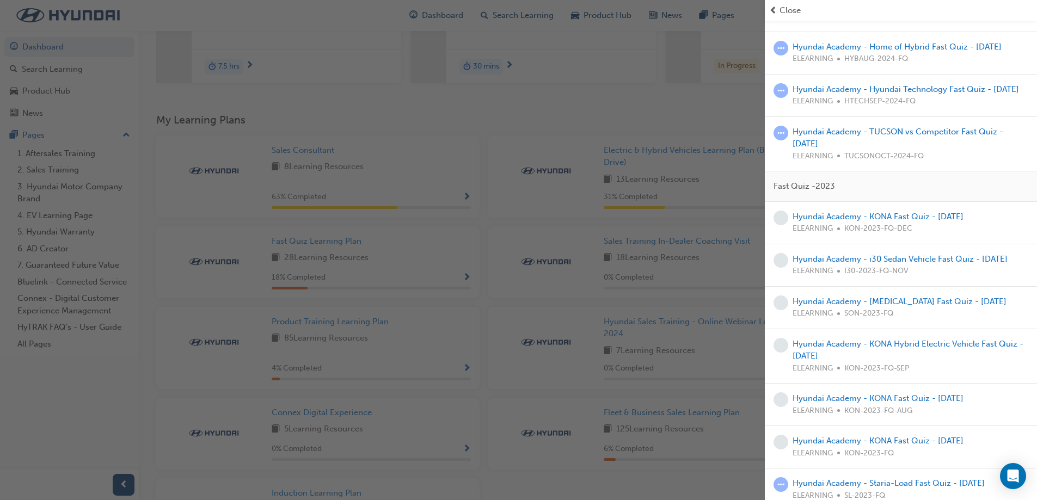
scroll to position [544, 0]
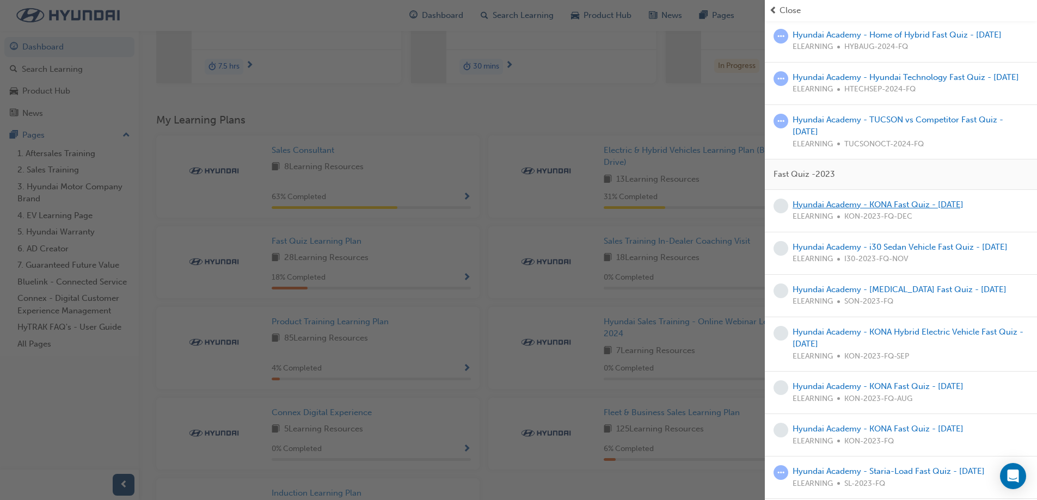
click at [883, 210] on link "Hyundai Academy - KONA Fast Quiz - [DATE]" at bounding box center [878, 205] width 171 height 10
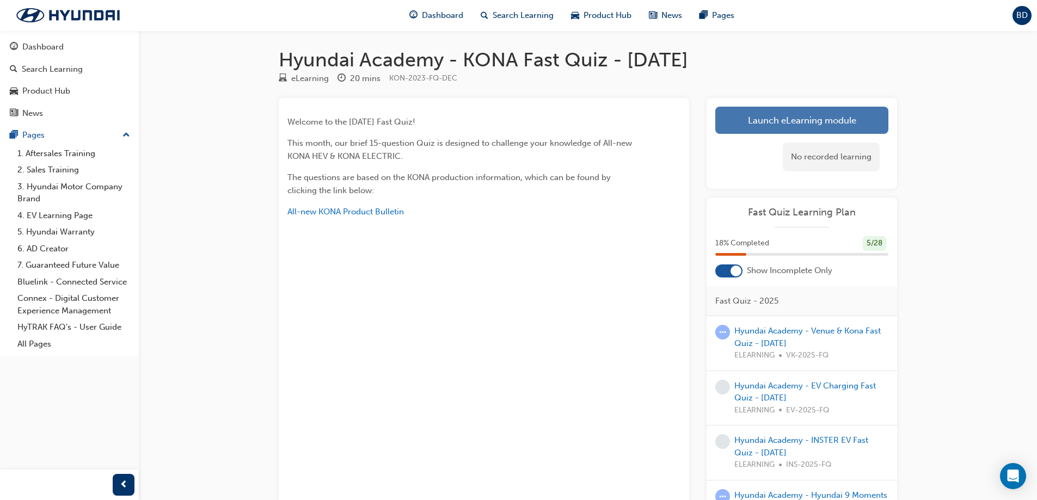
click at [785, 113] on link "Launch eLearning module" at bounding box center [801, 120] width 173 height 27
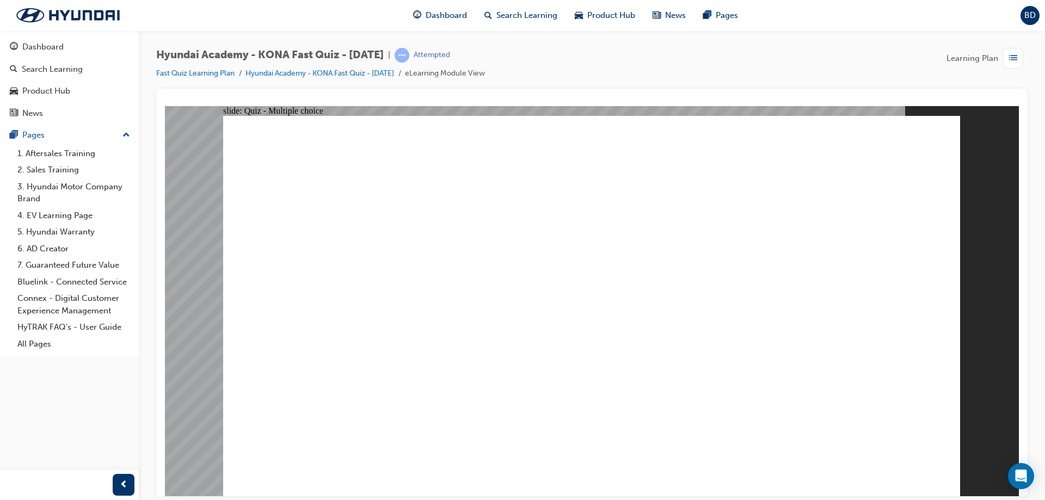
radio input "true"
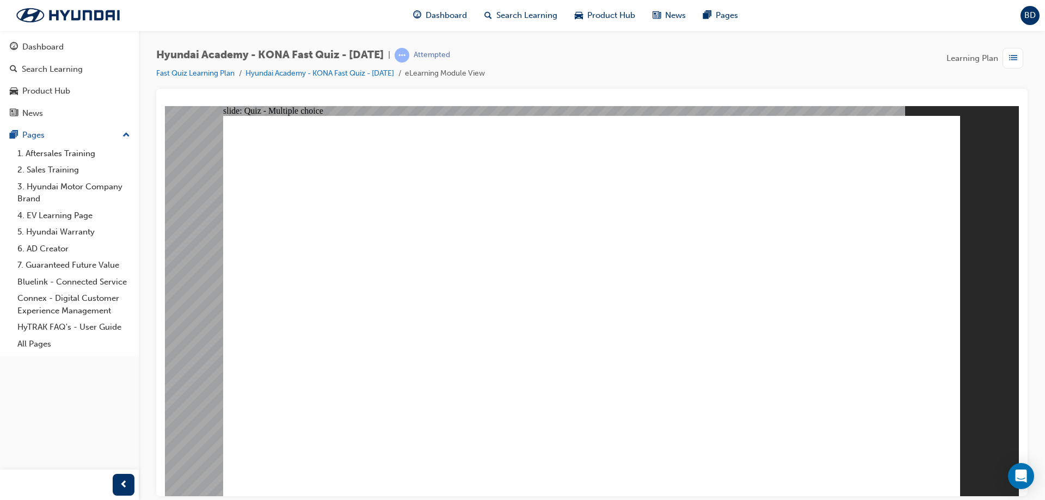
radio input "true"
drag, startPoint x: 458, startPoint y: 348, endPoint x: 524, endPoint y: 366, distance: 68.3
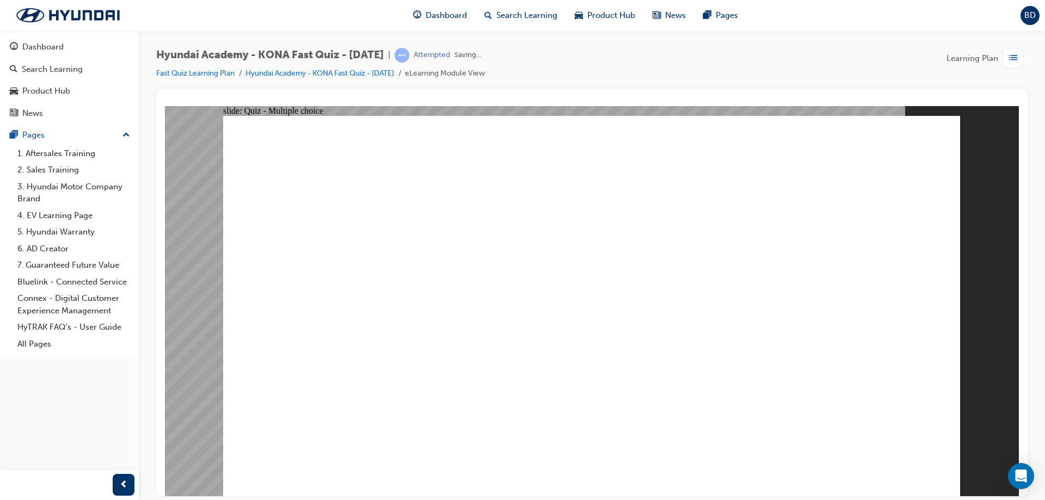
radio input "true"
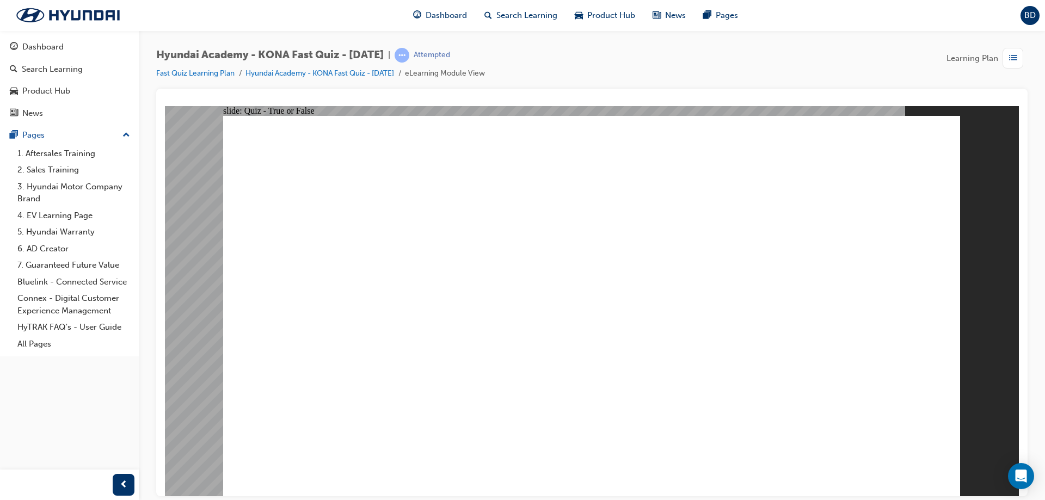
click at [571, 367] on div "Rectangle 1 Rectangle 1 You did not select the correct response. Close Rectangl…" at bounding box center [591, 310] width 737 height 390
radio input "true"
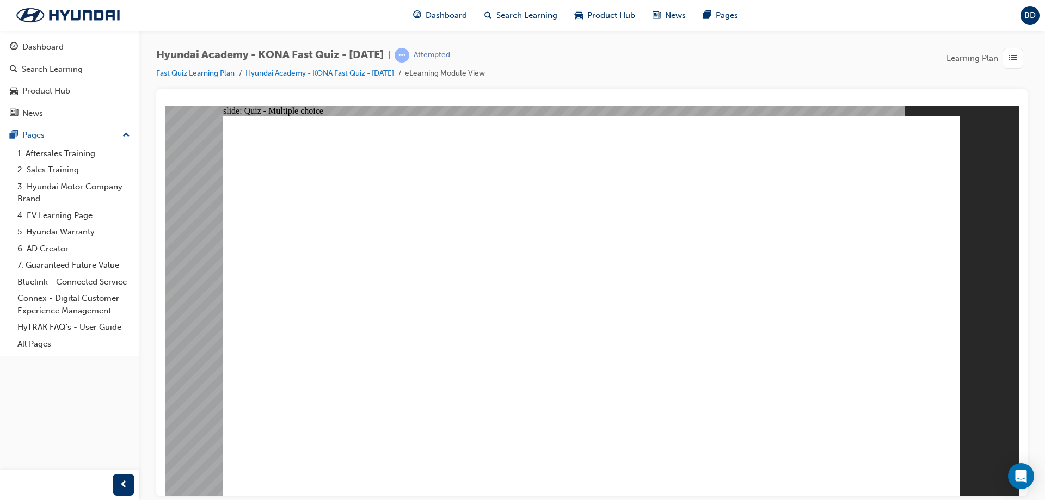
radio input "true"
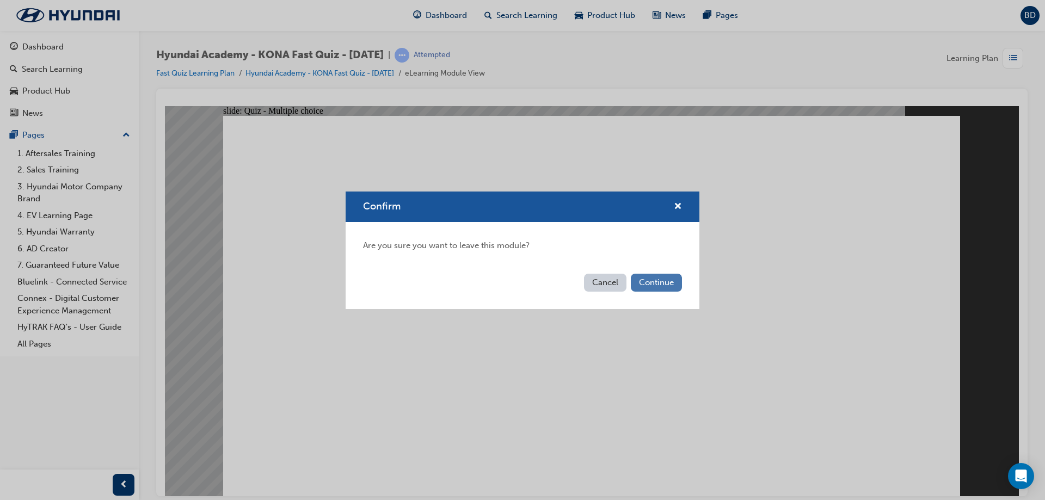
click at [645, 281] on button "Continue" at bounding box center [656, 283] width 51 height 18
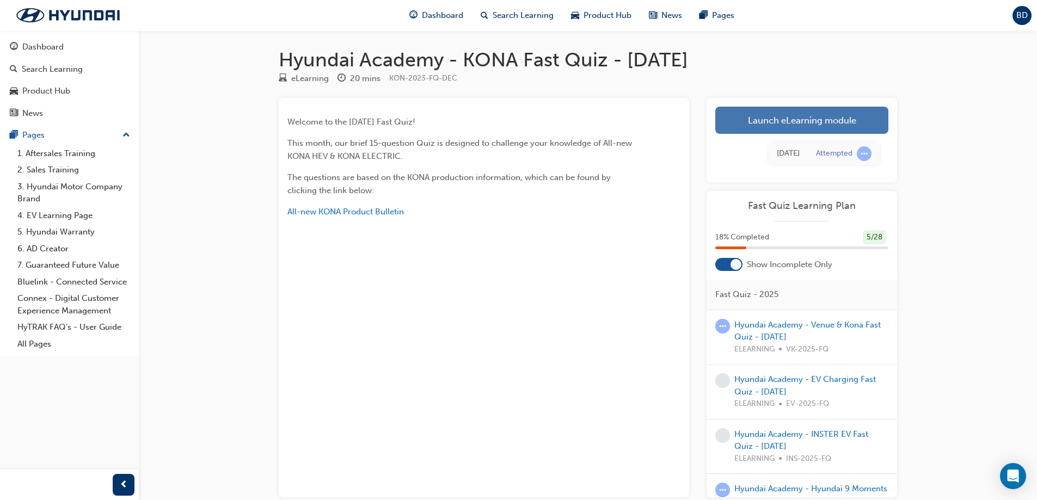
click at [763, 129] on link "Launch eLearning module" at bounding box center [801, 120] width 173 height 27
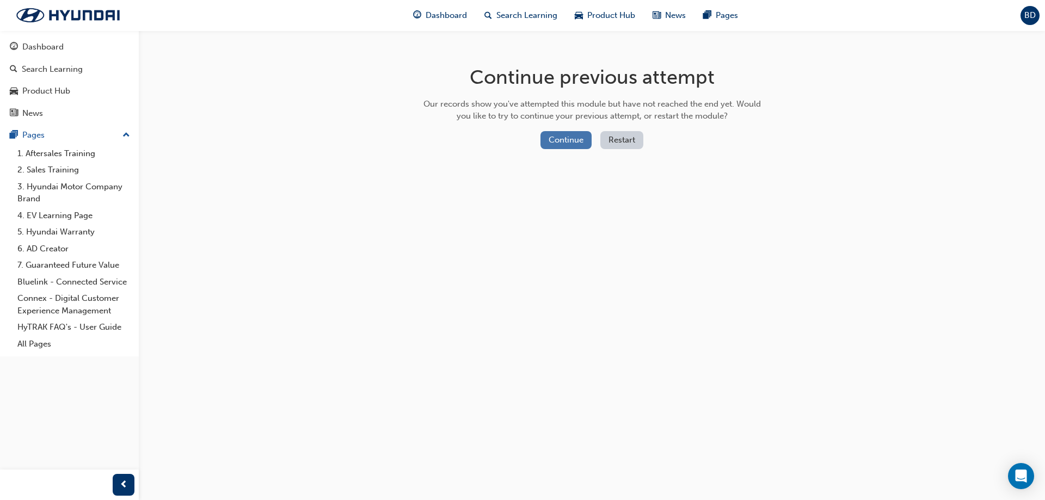
click at [561, 142] on button "Continue" at bounding box center [566, 140] width 51 height 18
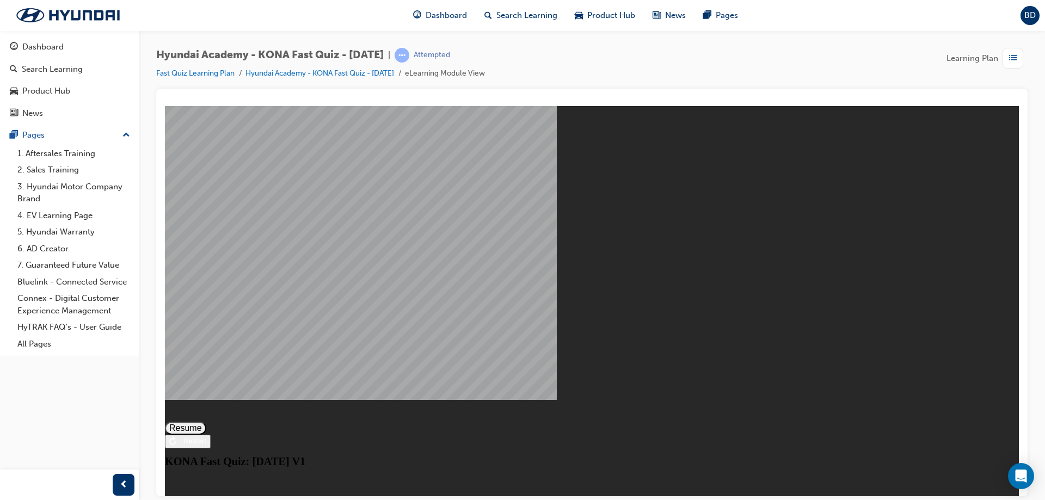
click at [206, 421] on button "Resume" at bounding box center [185, 427] width 41 height 13
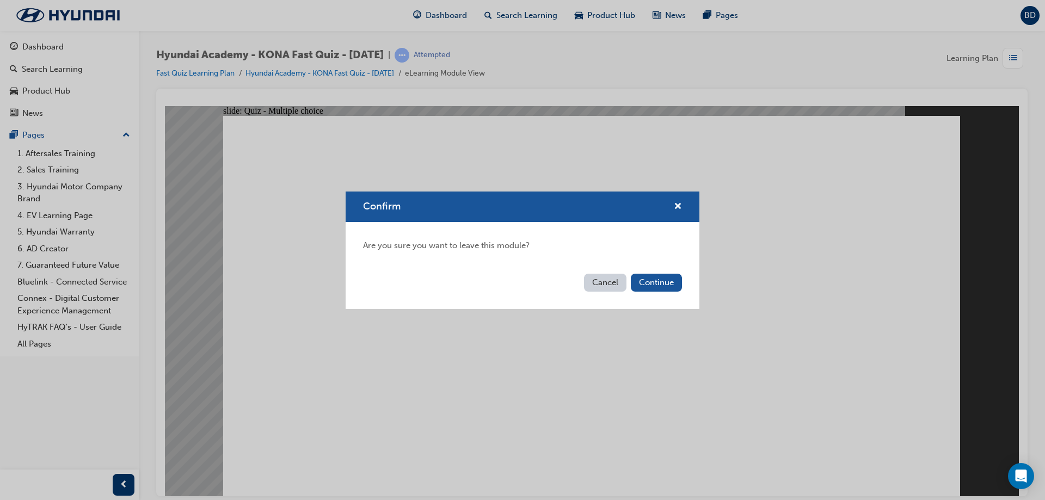
click at [617, 281] on button "Cancel" at bounding box center [605, 283] width 42 height 18
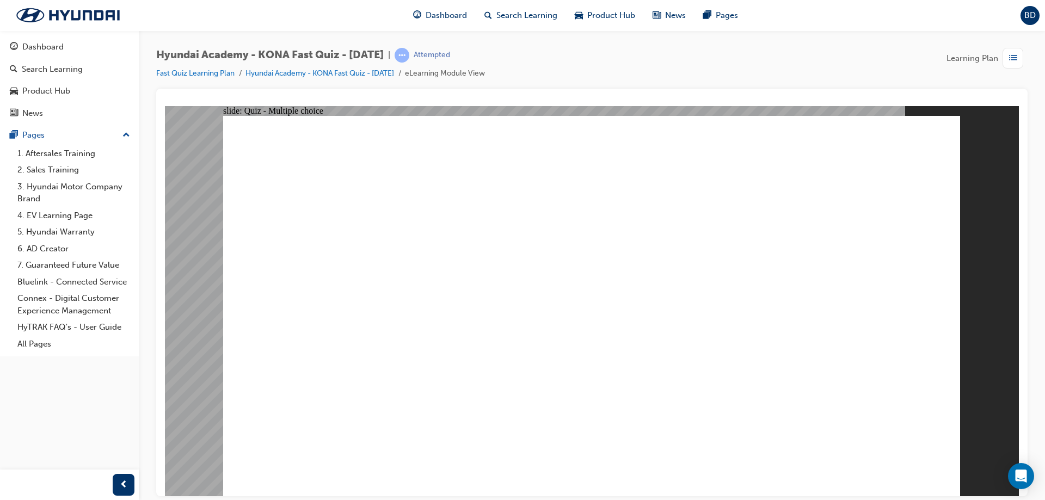
click at [428, 1] on div "Dashboard Search Learning Product Hub News Pages" at bounding box center [575, 15] width 351 height 31
click at [430, 14] on span "Dashboard" at bounding box center [446, 15] width 41 height 13
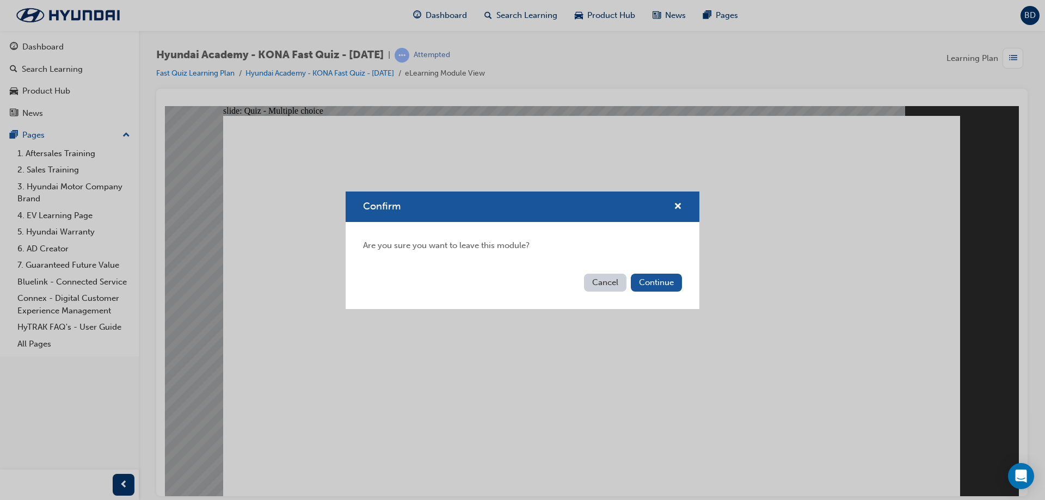
click at [576, 278] on div "Cancel Continue" at bounding box center [523, 289] width 354 height 40
drag, startPoint x: 600, startPoint y: 285, endPoint x: 475, endPoint y: 145, distance: 187.3
click at [600, 285] on button "Cancel" at bounding box center [605, 283] width 42 height 18
click at [628, 287] on div "Cancel Continue" at bounding box center [523, 289] width 354 height 40
click at [617, 284] on button "Cancel" at bounding box center [605, 283] width 42 height 18
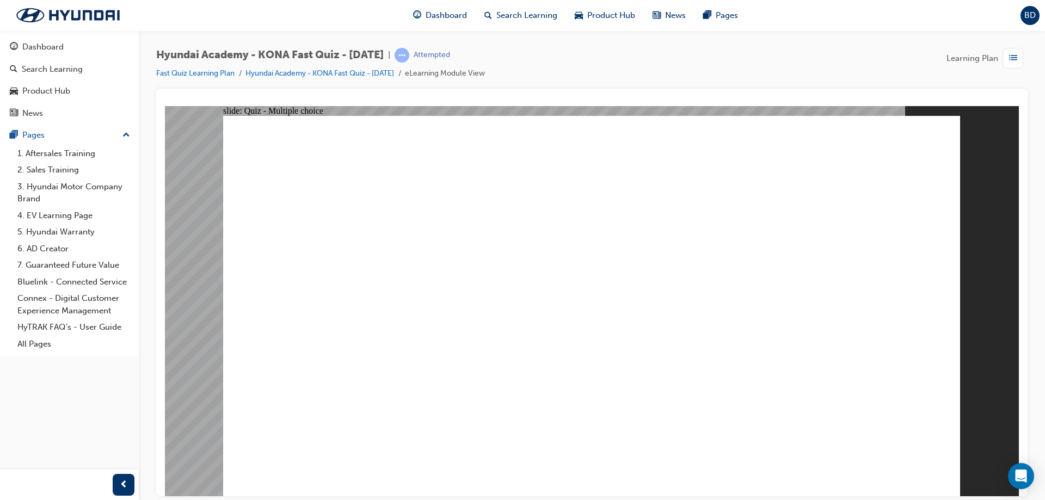
drag, startPoint x: 366, startPoint y: 164, endPoint x: 725, endPoint y: 213, distance: 362.1
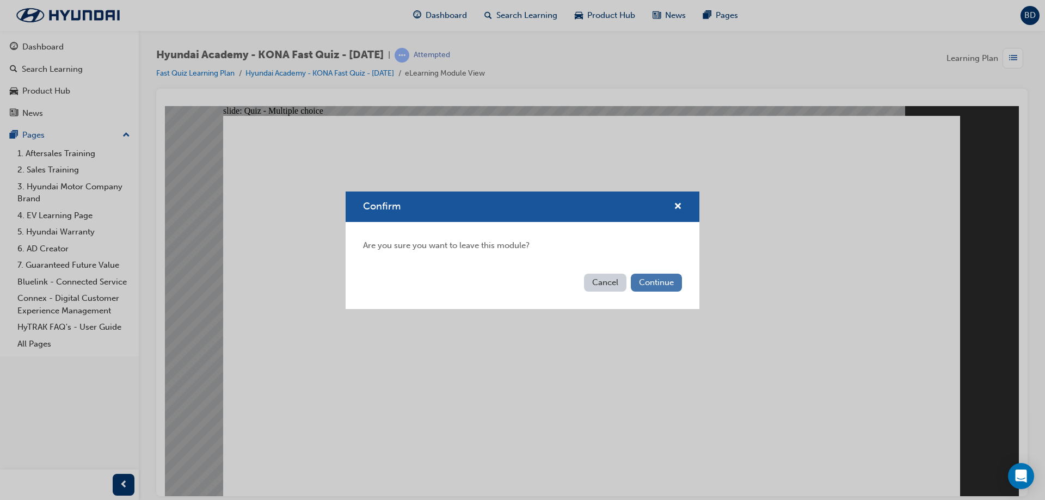
drag, startPoint x: 668, startPoint y: 283, endPoint x: 503, endPoint y: 177, distance: 196.1
click at [668, 283] on button "Continue" at bounding box center [656, 283] width 51 height 18
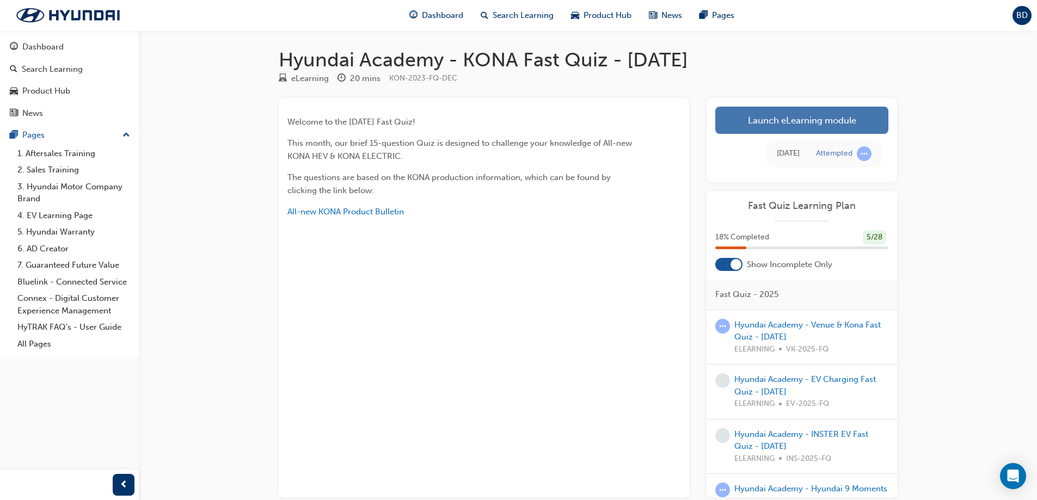
click at [779, 114] on link "Launch eLearning module" at bounding box center [801, 120] width 173 height 27
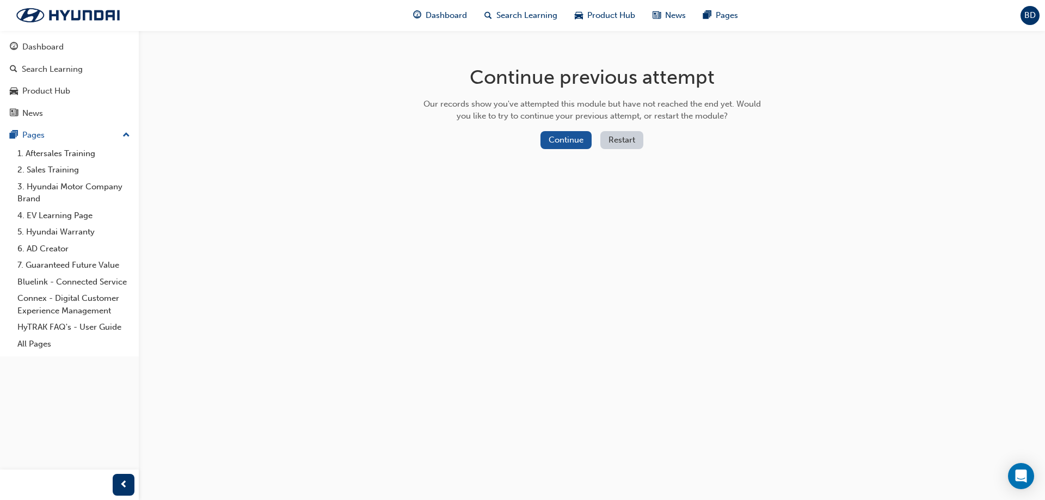
click at [631, 145] on button "Restart" at bounding box center [621, 140] width 43 height 18
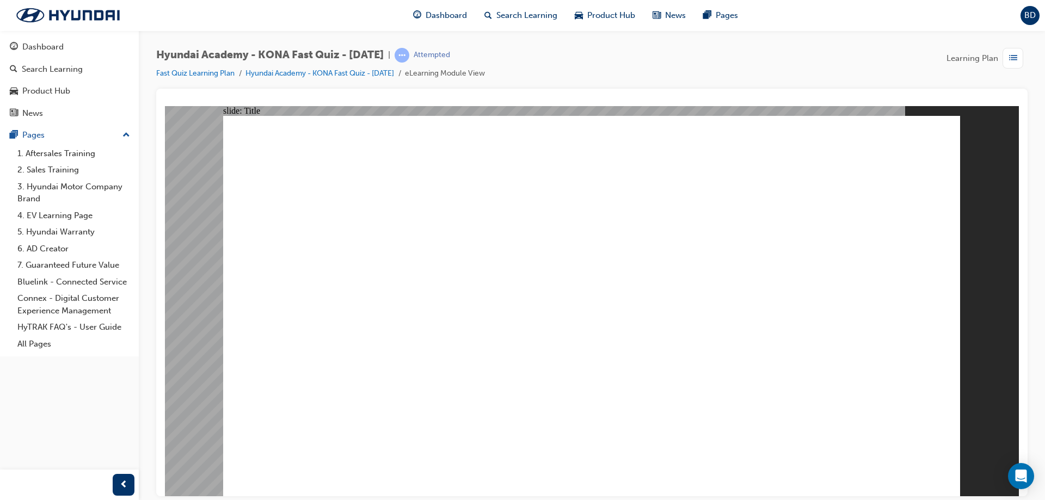
click at [165, 106] on image at bounding box center [165, 106] width 0 height 0
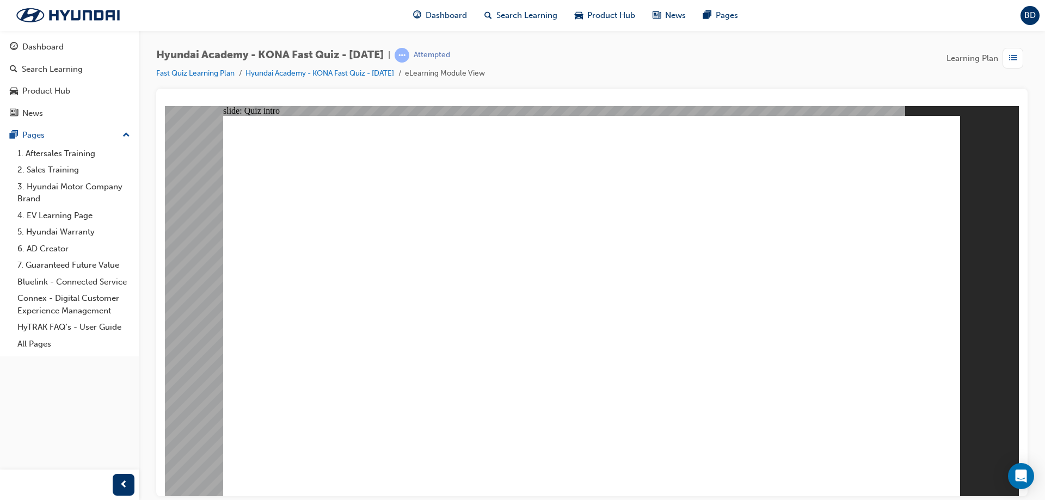
radio input "true"
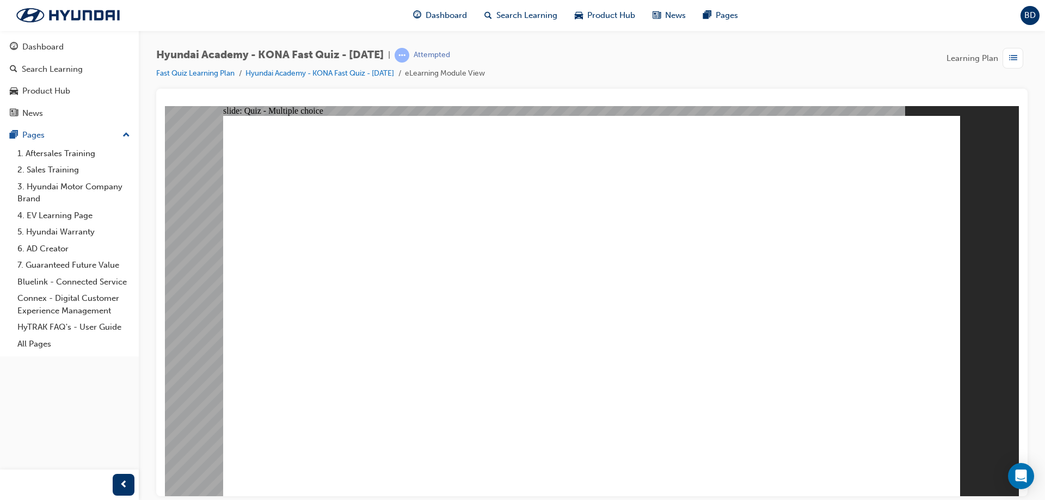
radio input "true"
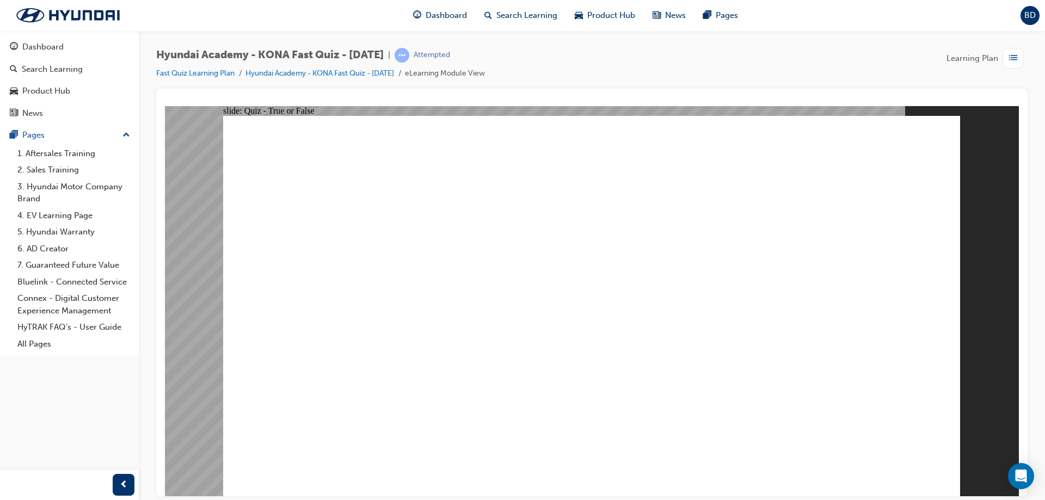
radio input "true"
radio input "false"
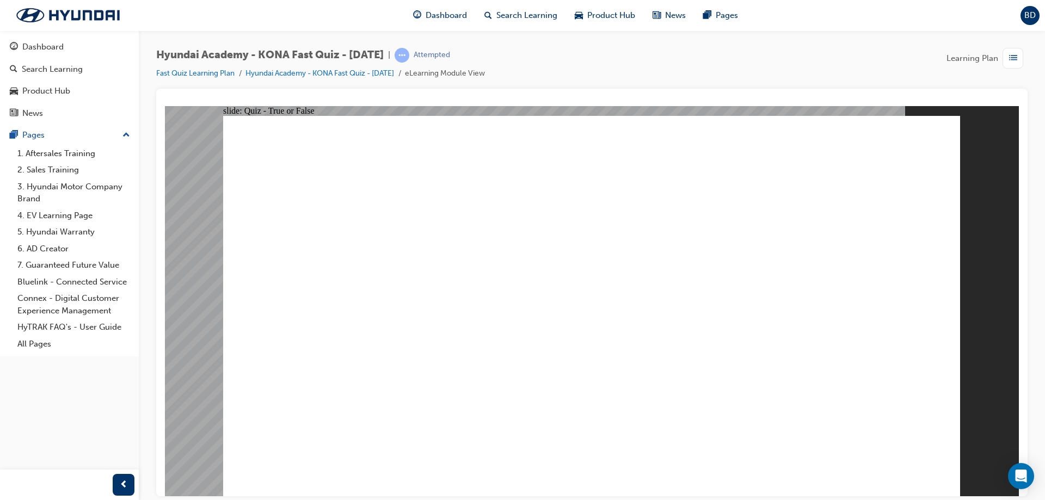
radio input "true"
drag, startPoint x: 415, startPoint y: 164, endPoint x: 723, endPoint y: 195, distance: 309.7
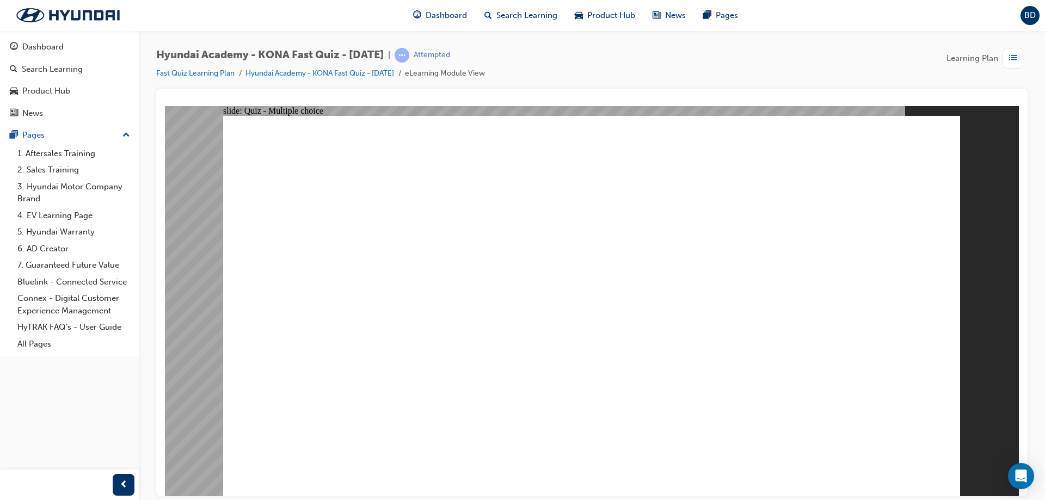
radio input "true"
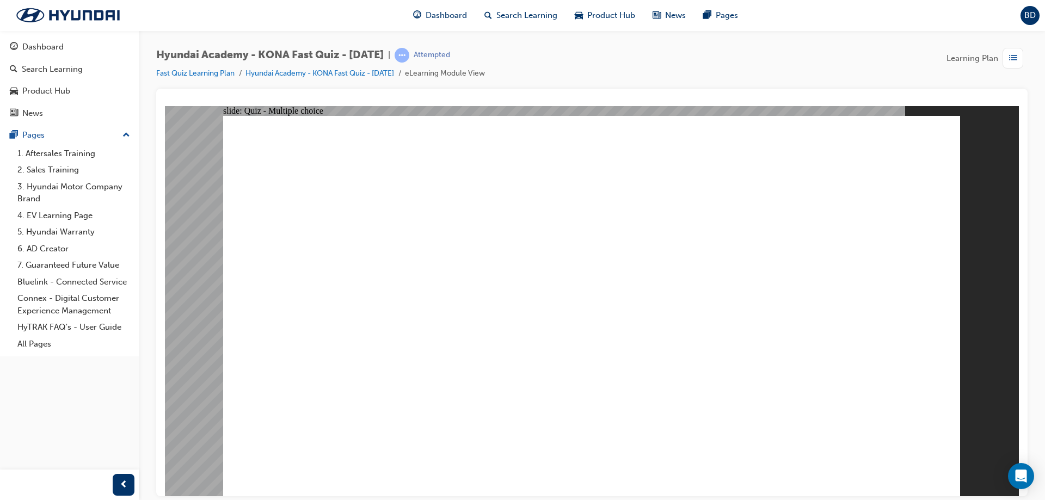
radio input "false"
radio input "true"
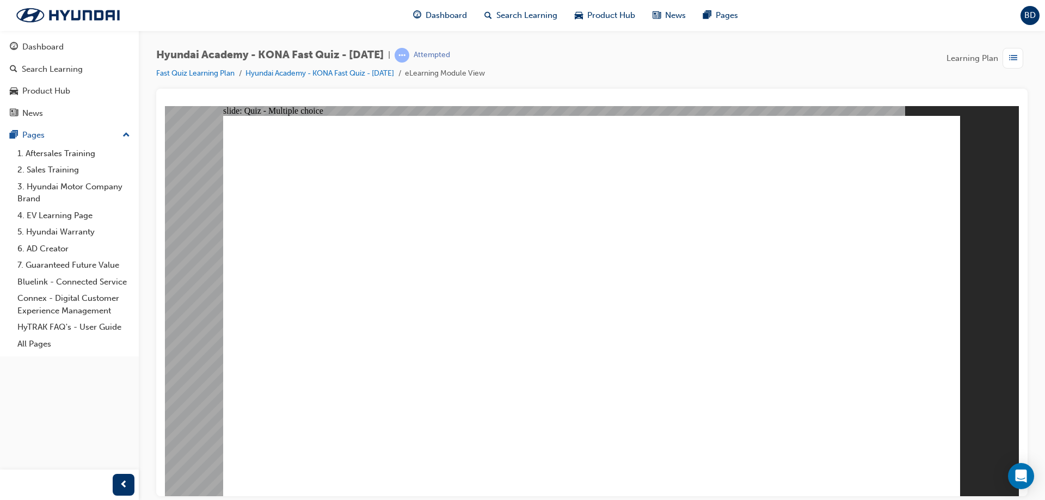
radio input "true"
